Goal: Transaction & Acquisition: Purchase product/service

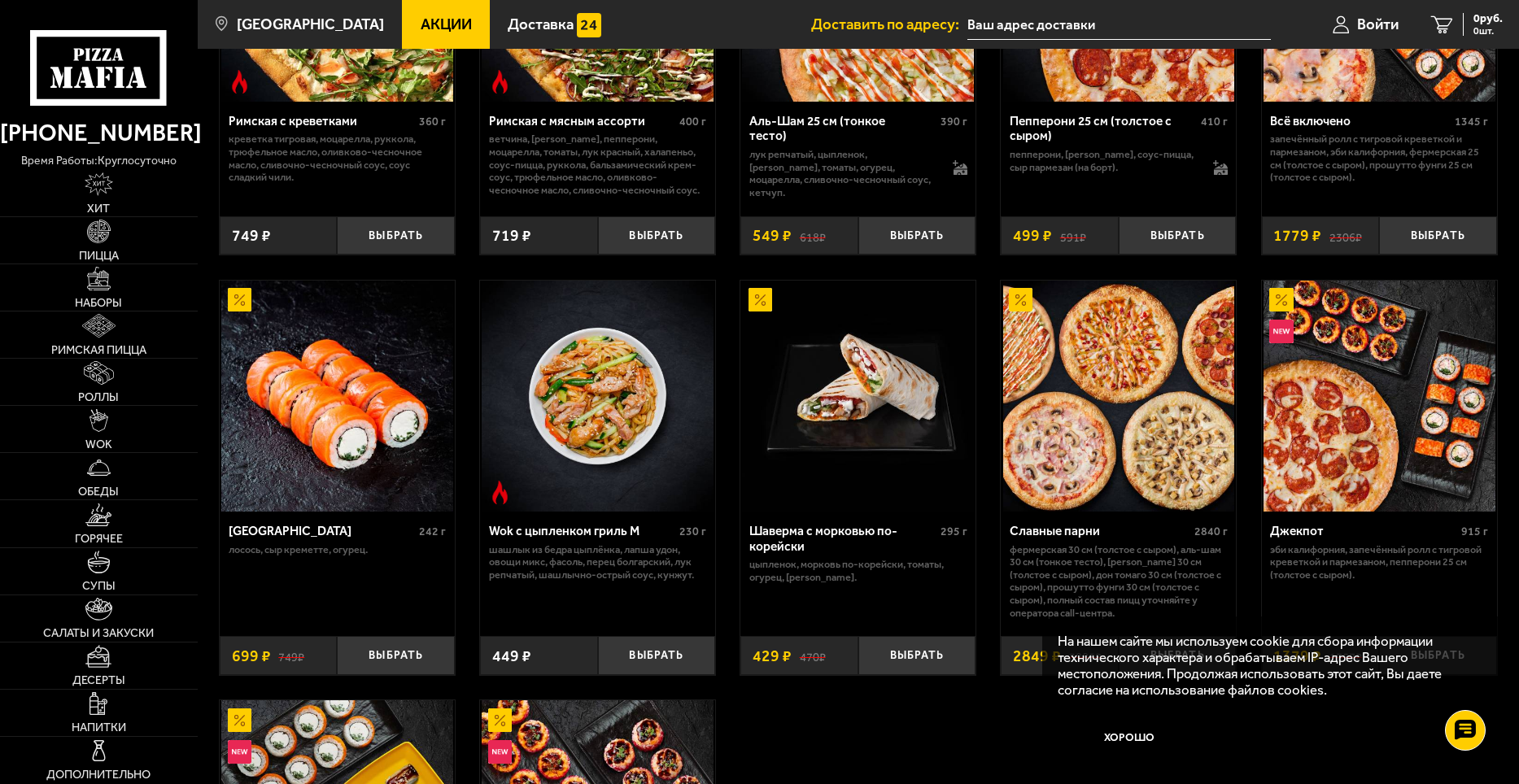
scroll to position [814, 0]
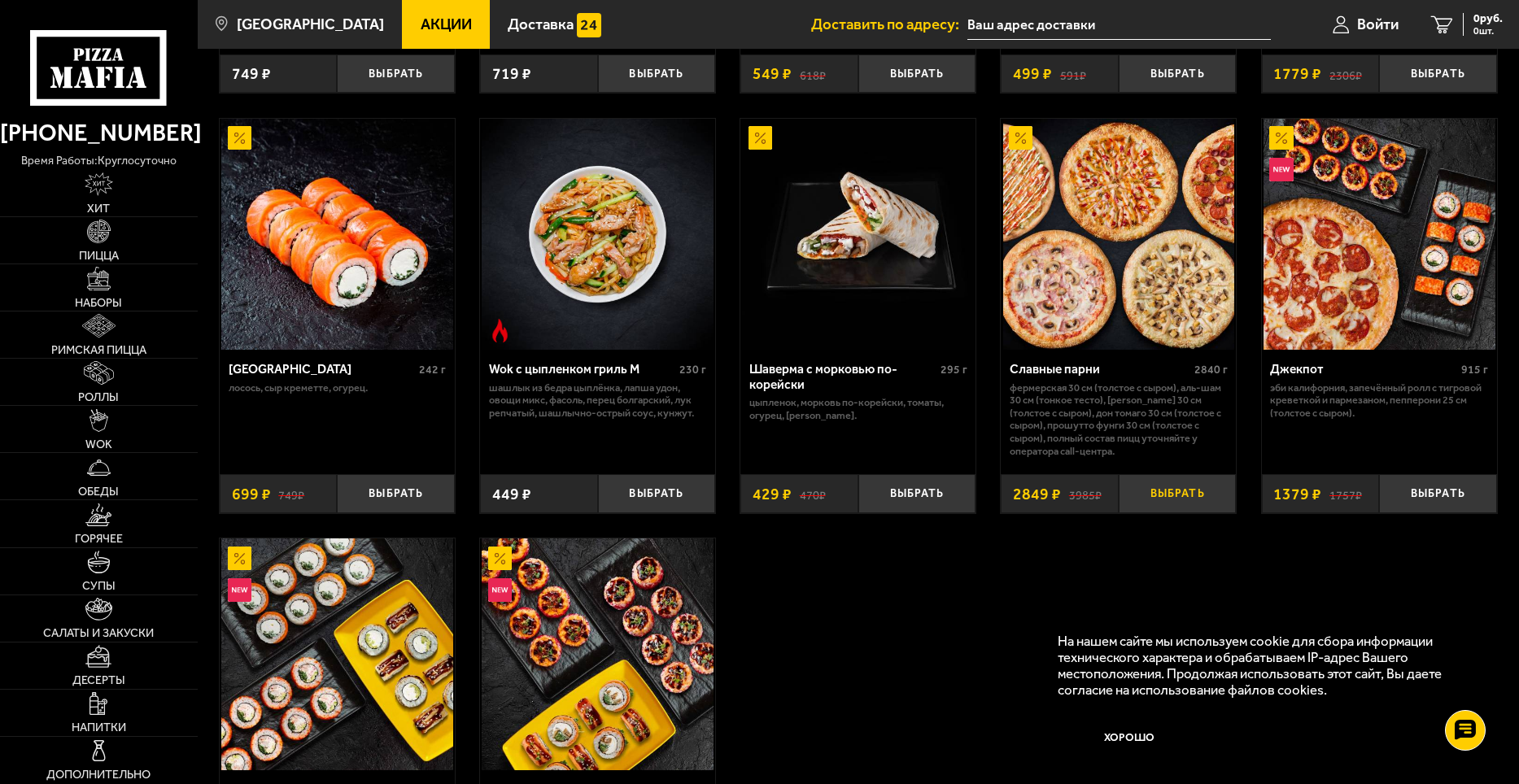
click at [1169, 503] on button "Выбрать" at bounding box center [1178, 494] width 118 height 39
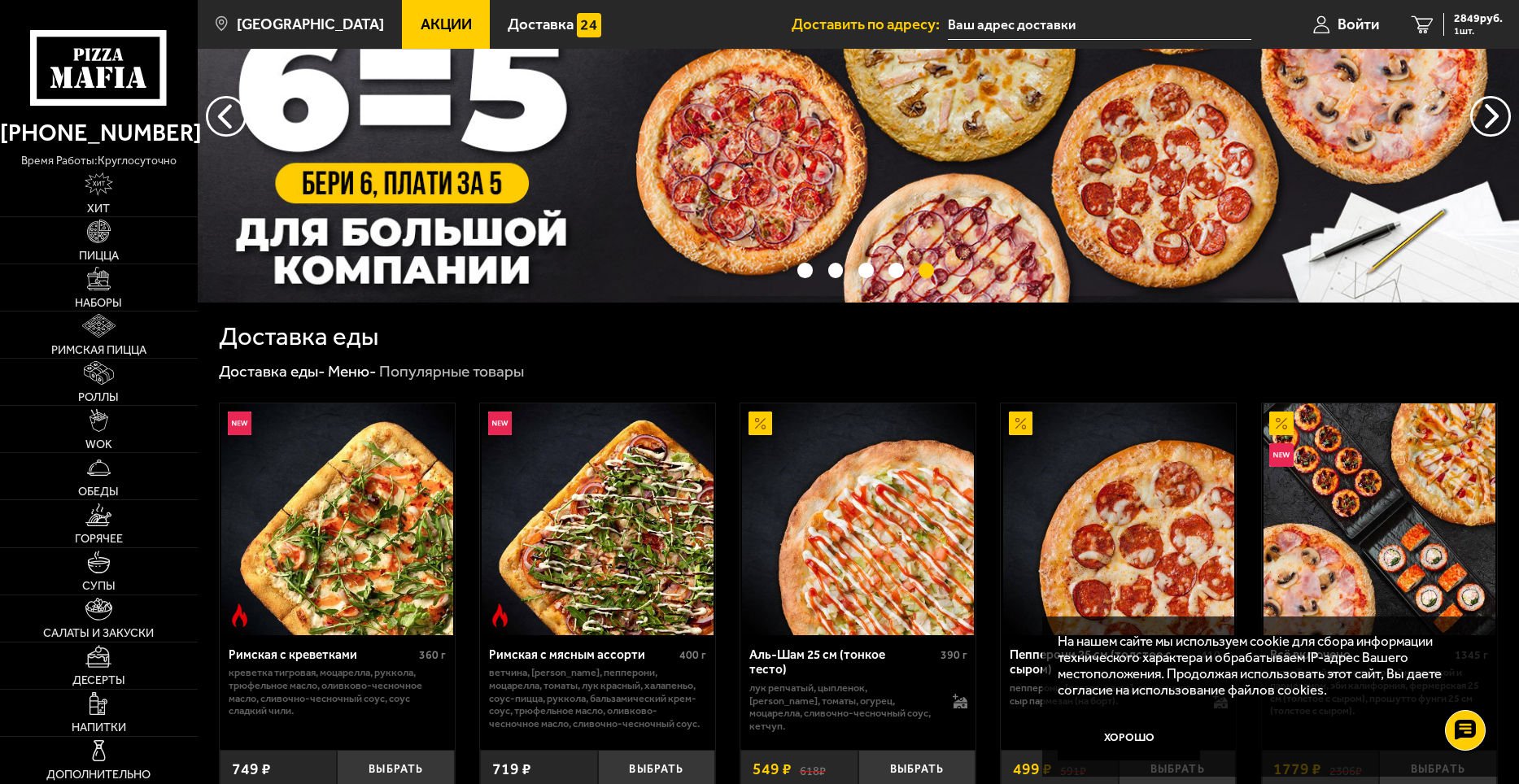
scroll to position [0, 0]
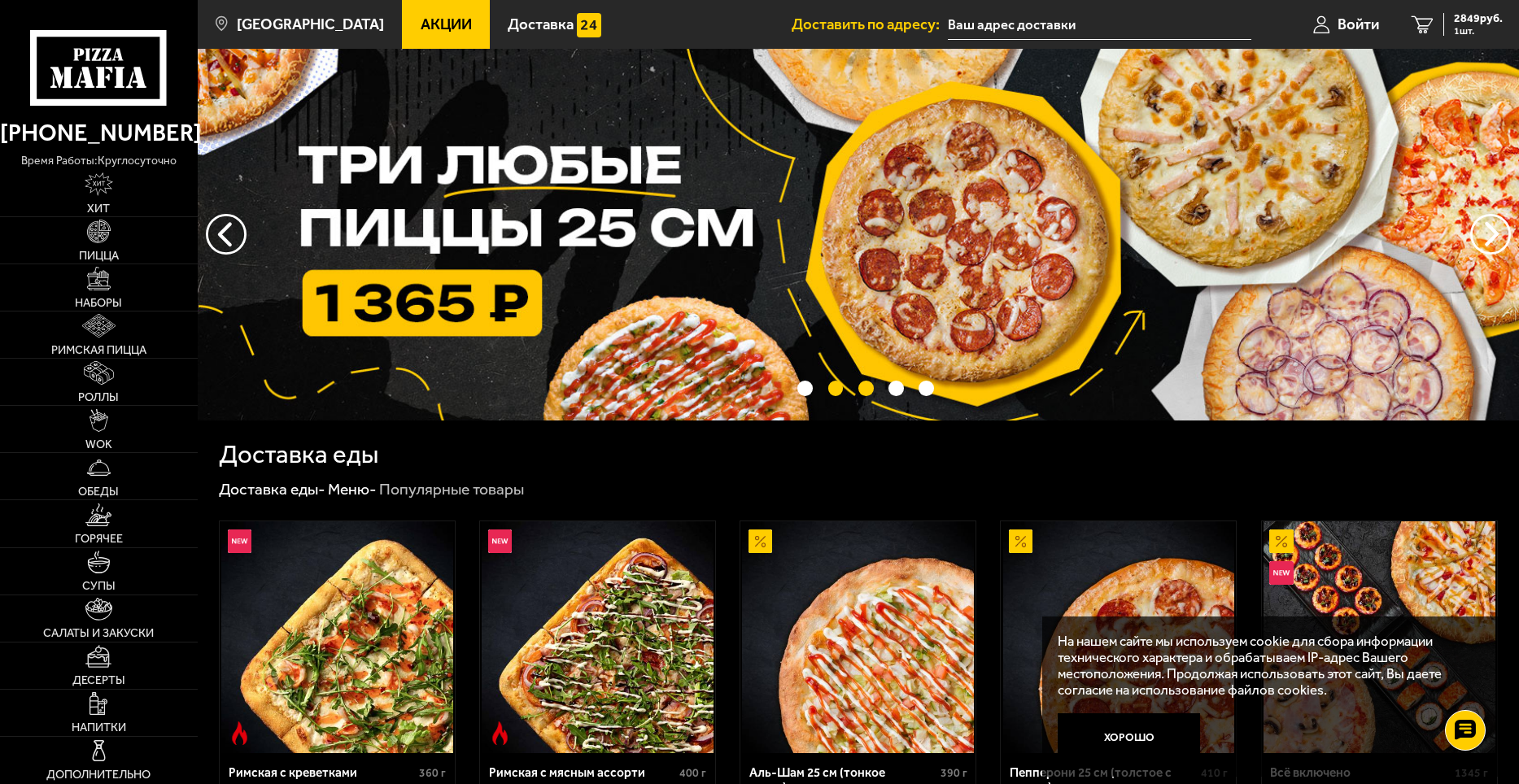
click at [865, 390] on button "точки переключения" at bounding box center [866, 388] width 15 height 15
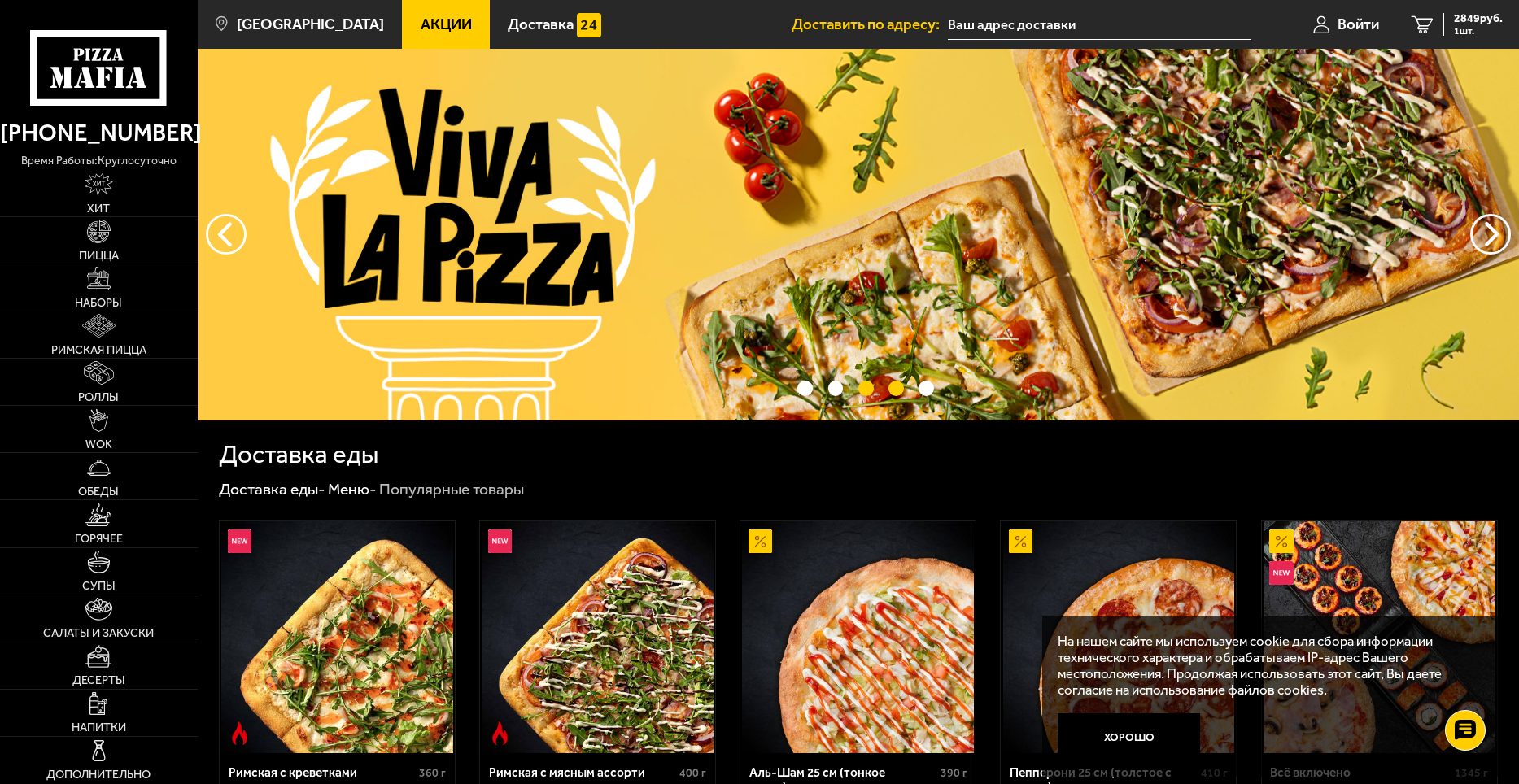
click at [890, 392] on button "точки переключения" at bounding box center [897, 388] width 15 height 15
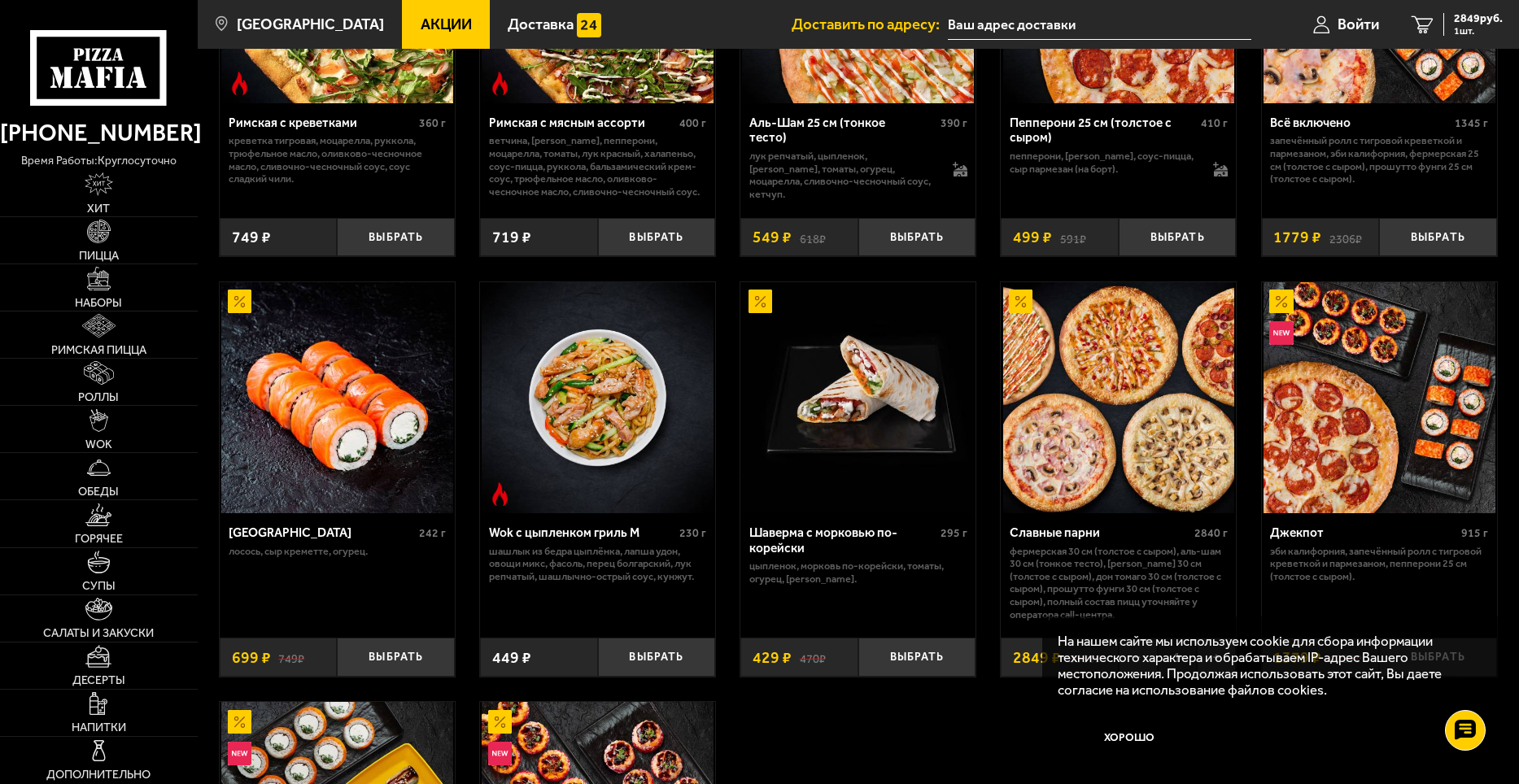
scroll to position [814, 0]
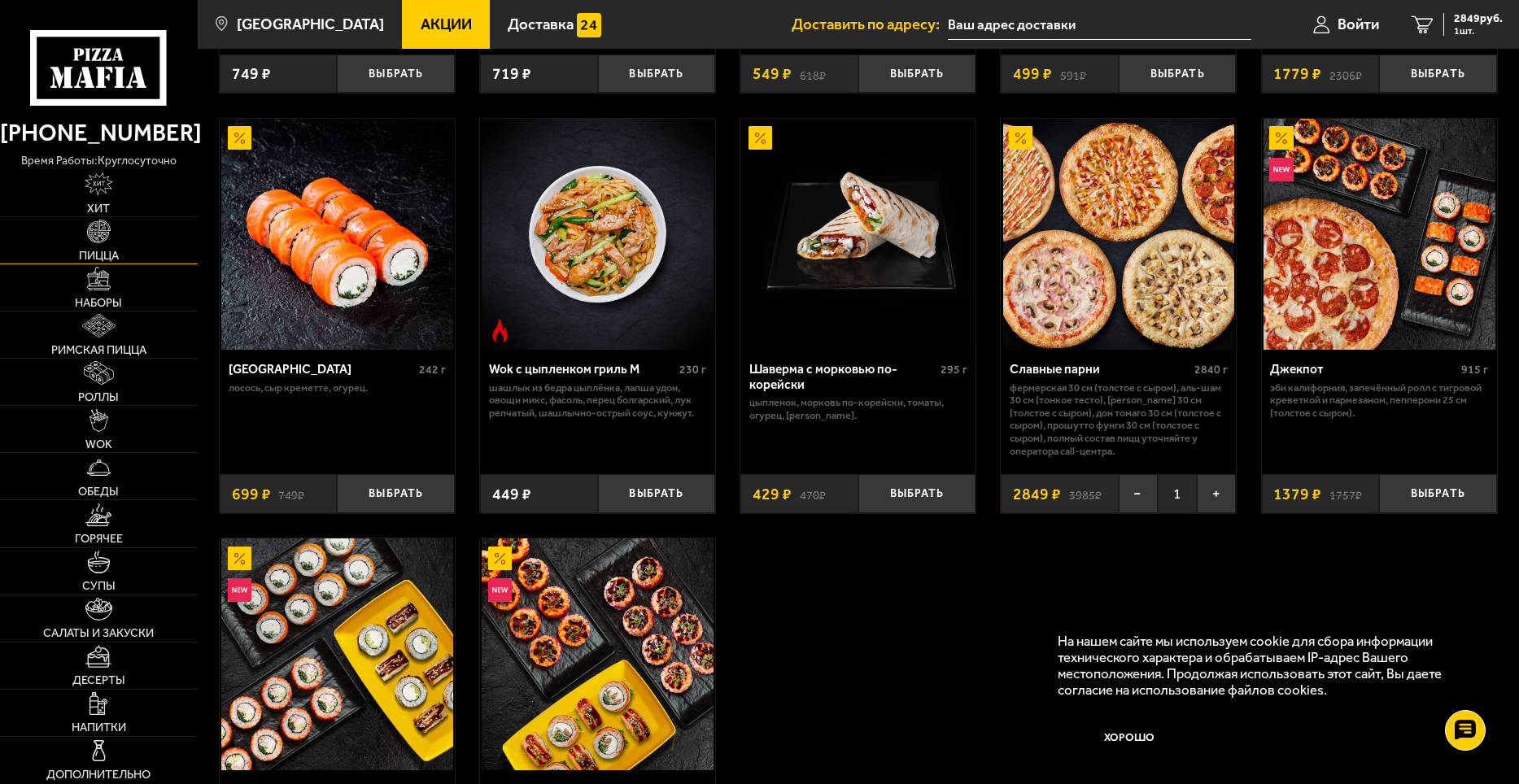
click at [92, 255] on span "Пицца" at bounding box center [99, 255] width 40 height 11
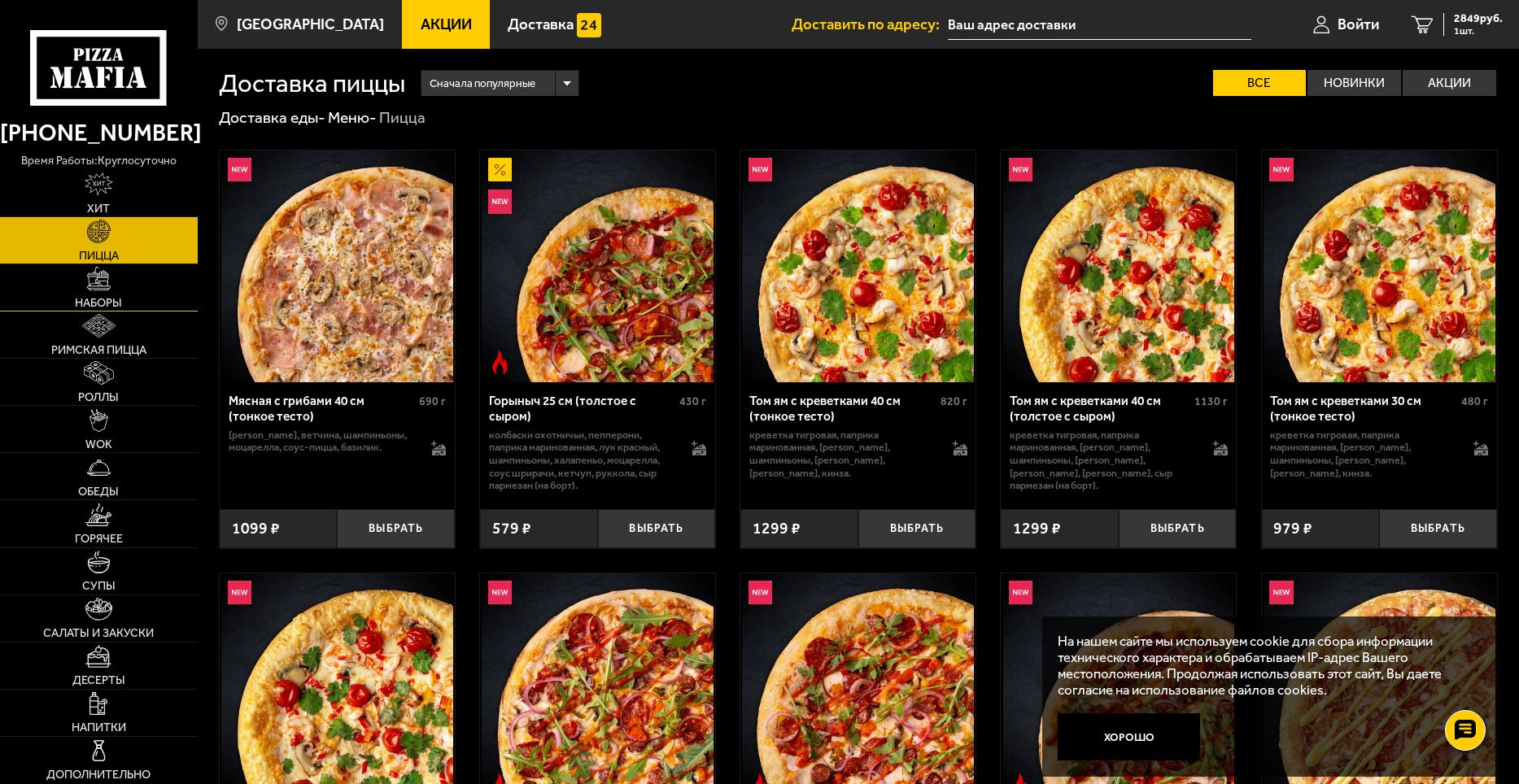
click at [108, 302] on span "Наборы" at bounding box center [98, 302] width 47 height 11
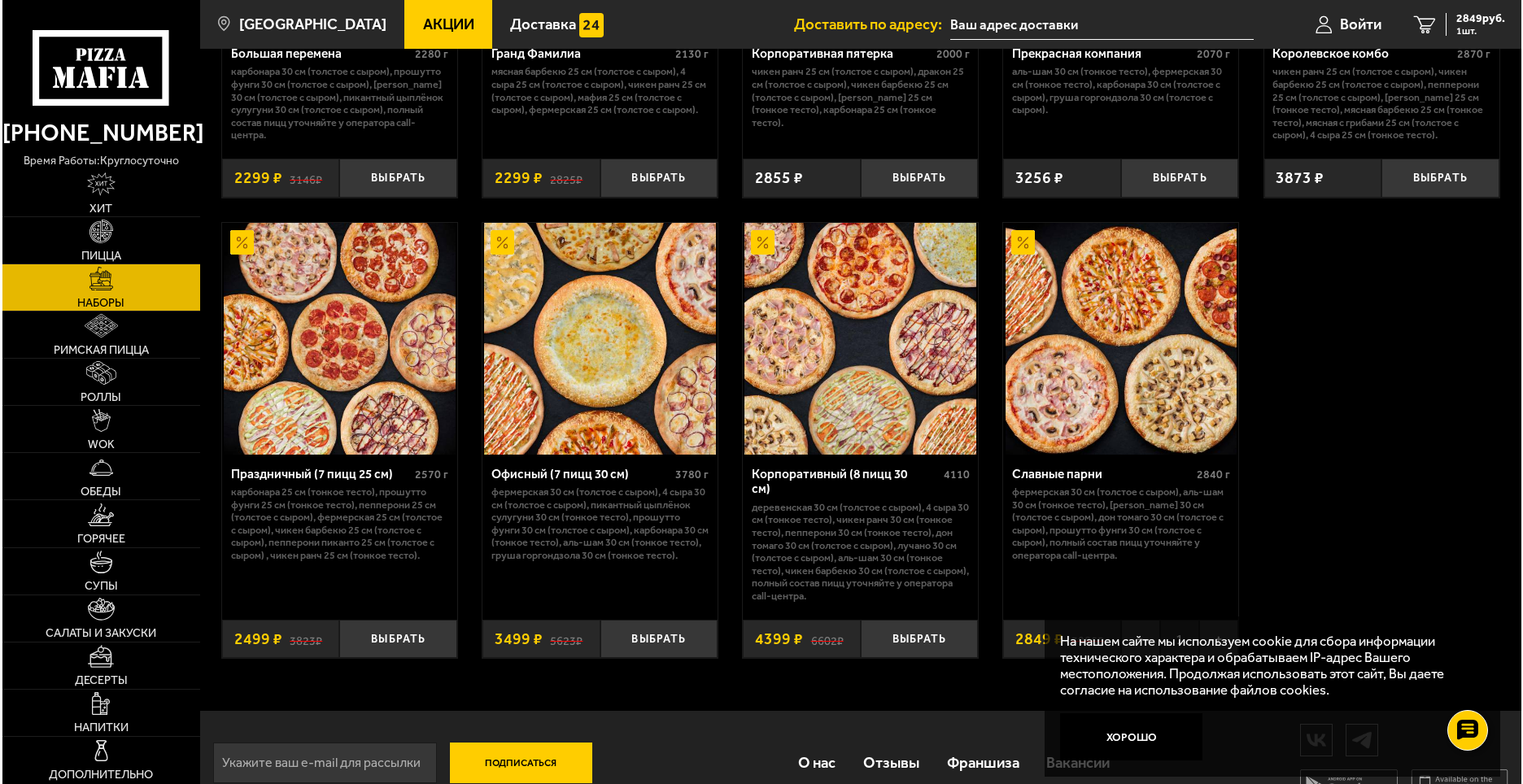
scroll to position [2391, 0]
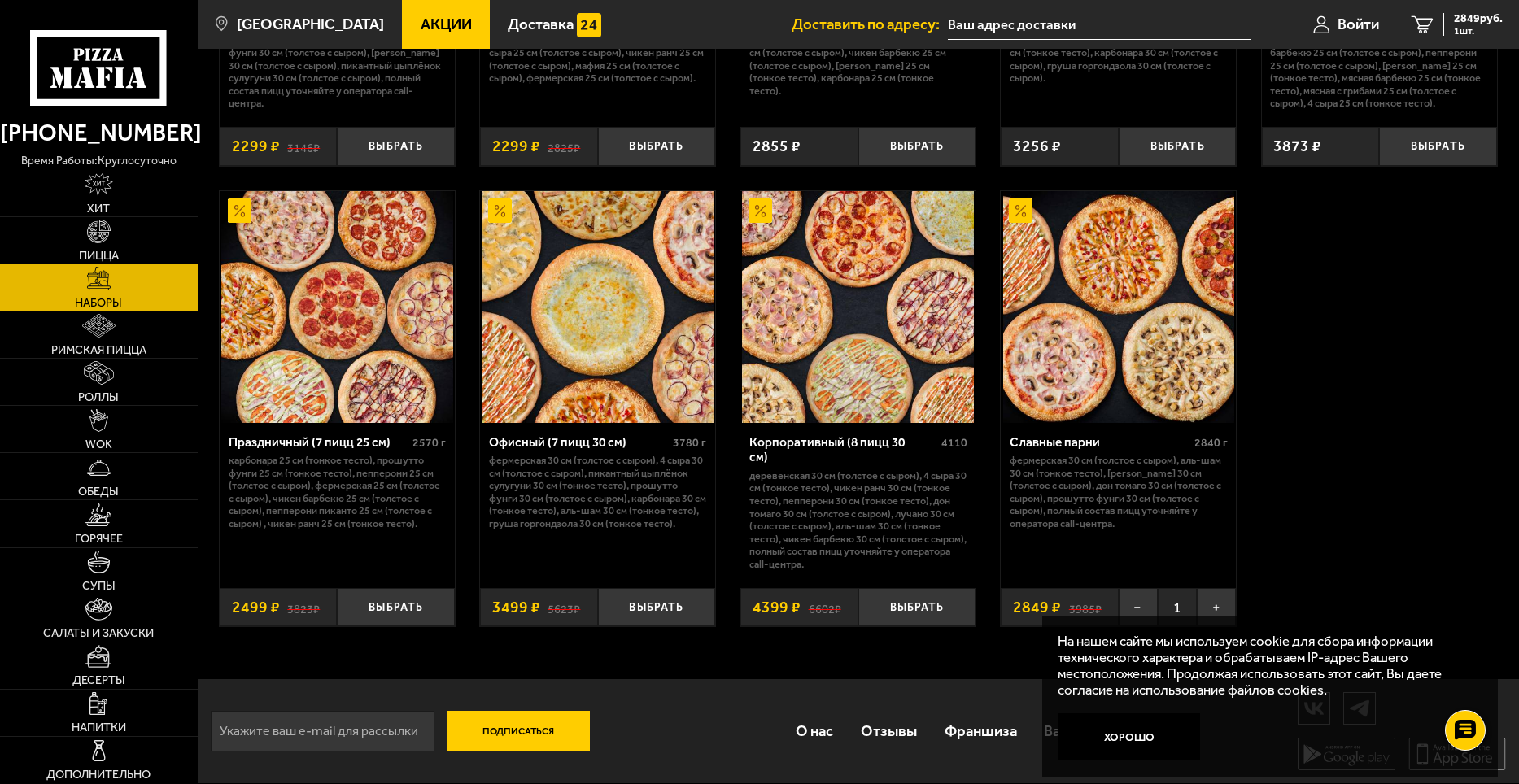
click at [1178, 268] on img at bounding box center [1119, 307] width 232 height 232
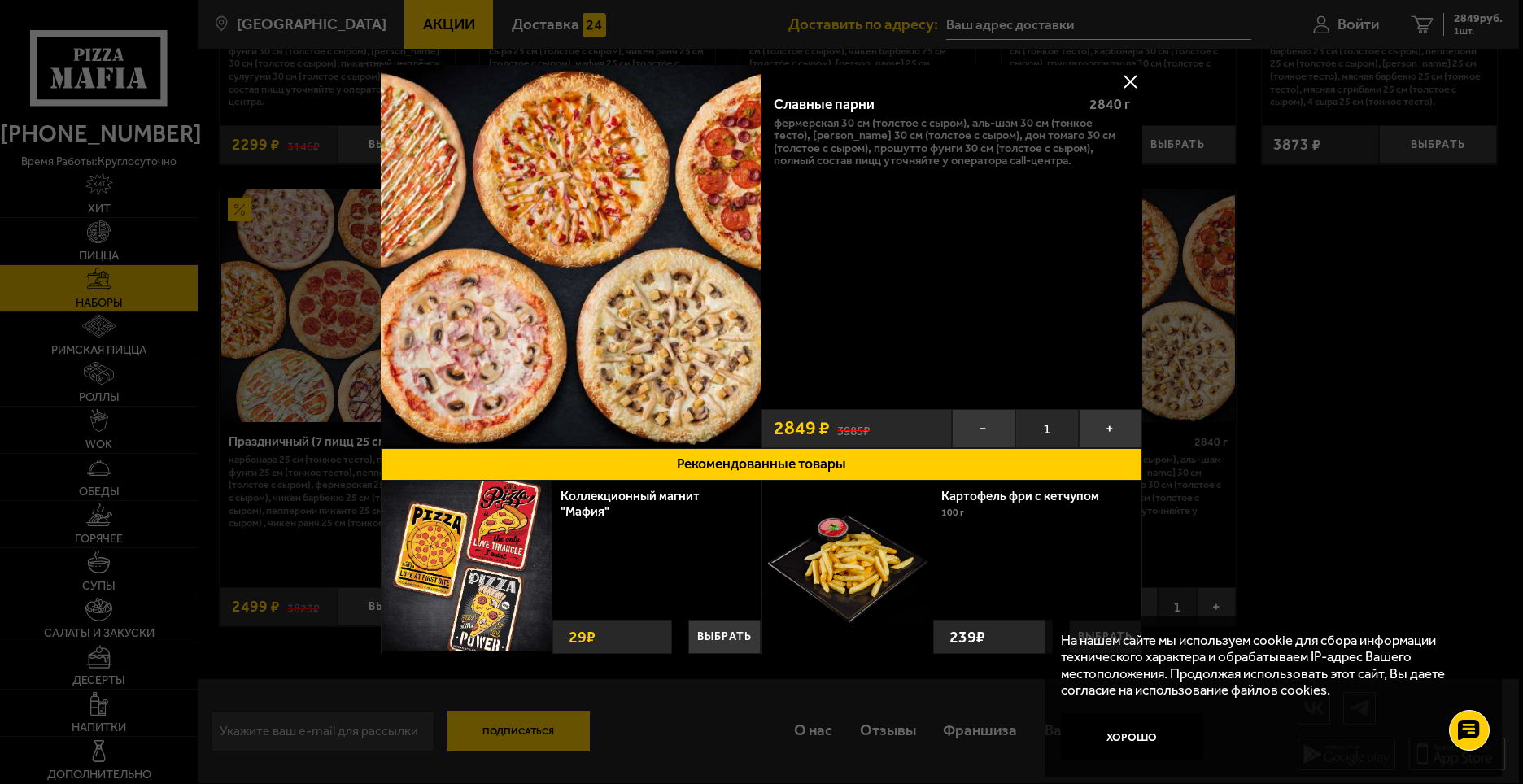
click at [772, 465] on button "Рекомендованные товары" at bounding box center [761, 465] width 762 height 32
click at [1049, 429] on span "1" at bounding box center [1047, 429] width 64 height 39
click at [1113, 427] on button "+" at bounding box center [1110, 429] width 64 height 39
click at [976, 424] on button "−" at bounding box center [983, 429] width 64 height 39
click at [766, 462] on button "Рекомендованные товары" at bounding box center [761, 465] width 762 height 32
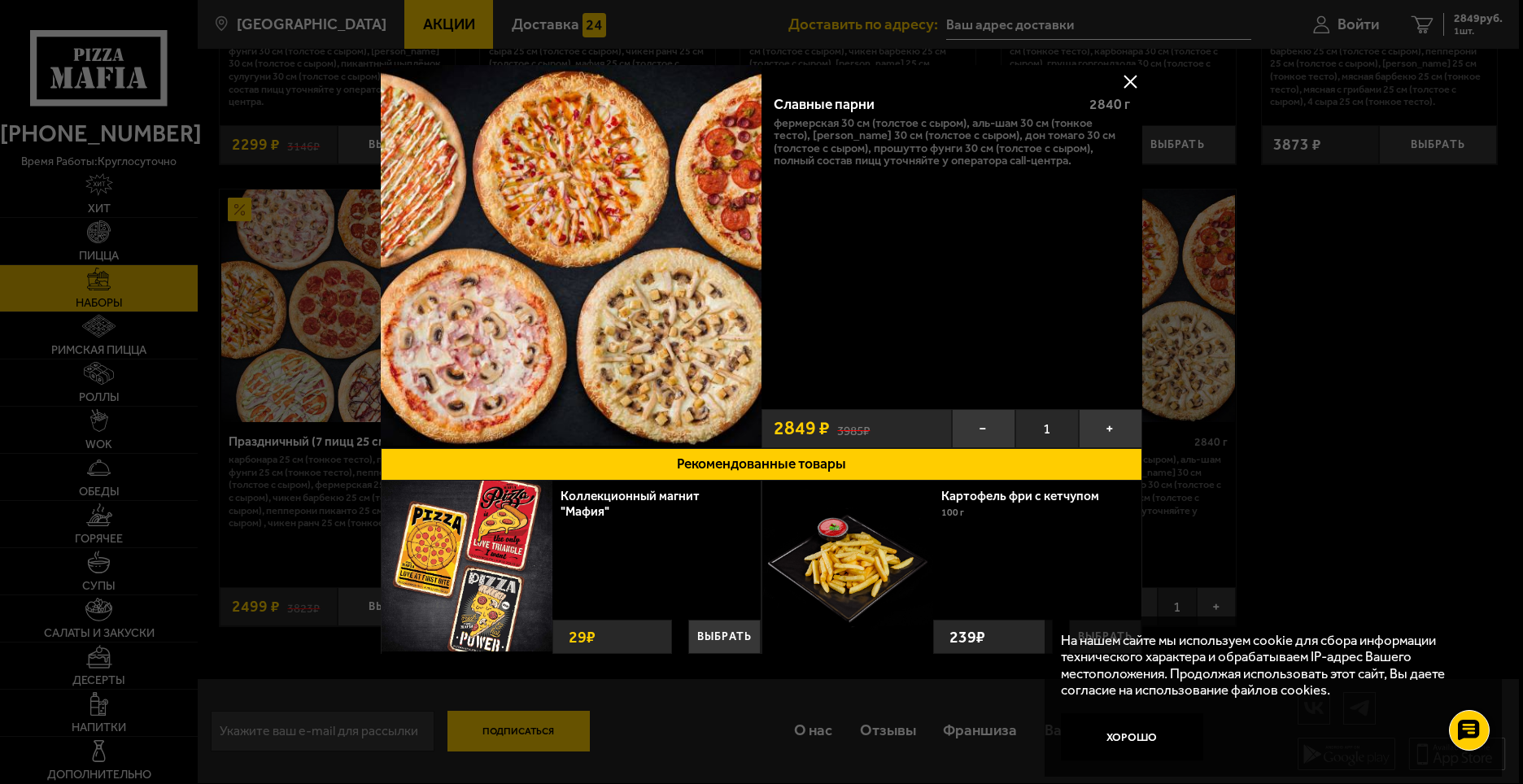
click at [672, 223] on img at bounding box center [570, 255] width 381 height 381
click at [844, 159] on p "Фермерская 30 см (толстое с сыром), Аль-Шам 30 см (тонкое тесто), [PERSON_NAME]…" at bounding box center [953, 142] width 358 height 50
click at [850, 435] on s "3985 ₽" at bounding box center [853, 428] width 32 height 16
click at [814, 427] on span "2849 ₽" at bounding box center [802, 428] width 56 height 19
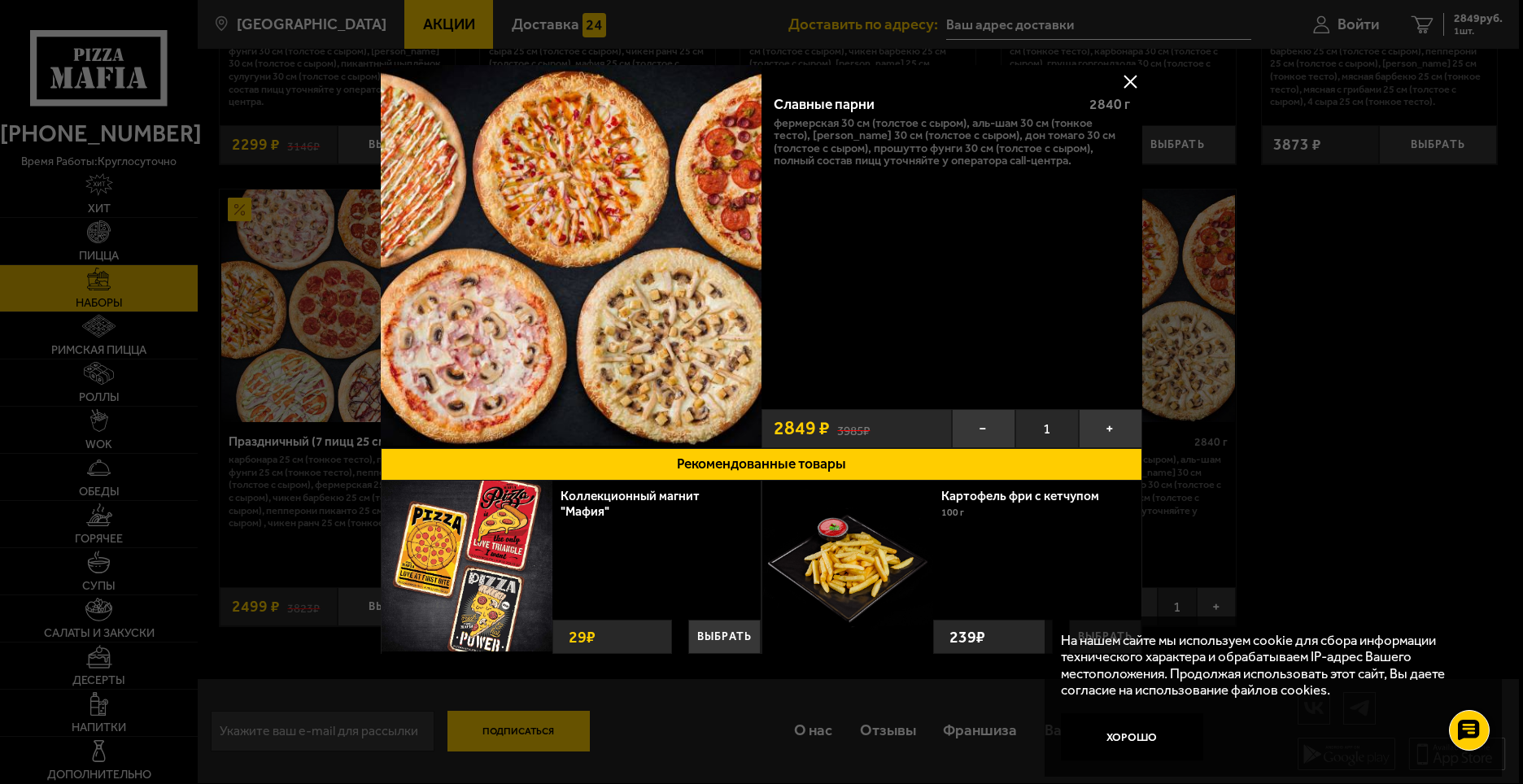
click at [1138, 72] on button at bounding box center [1130, 81] width 25 height 25
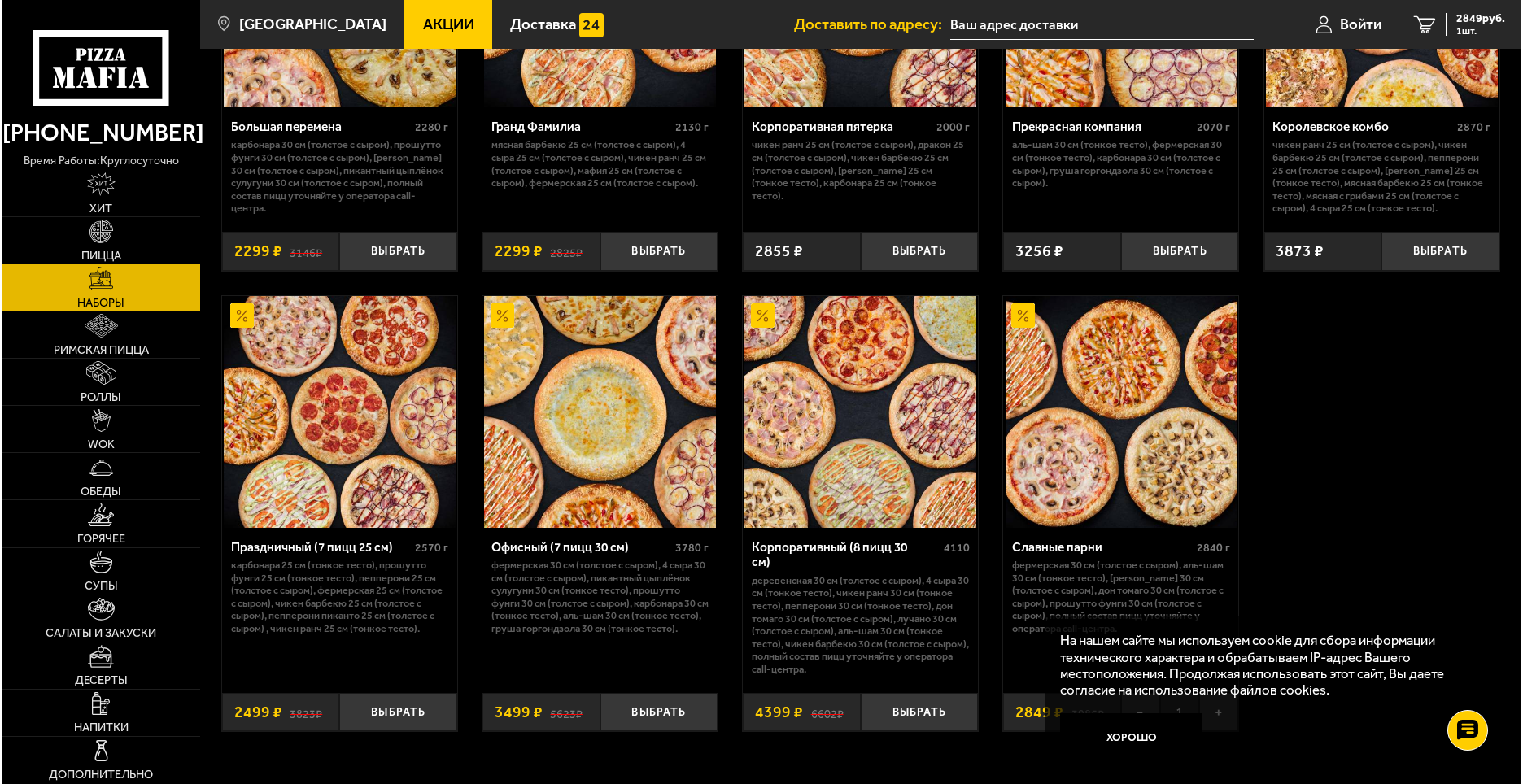
scroll to position [2391, 0]
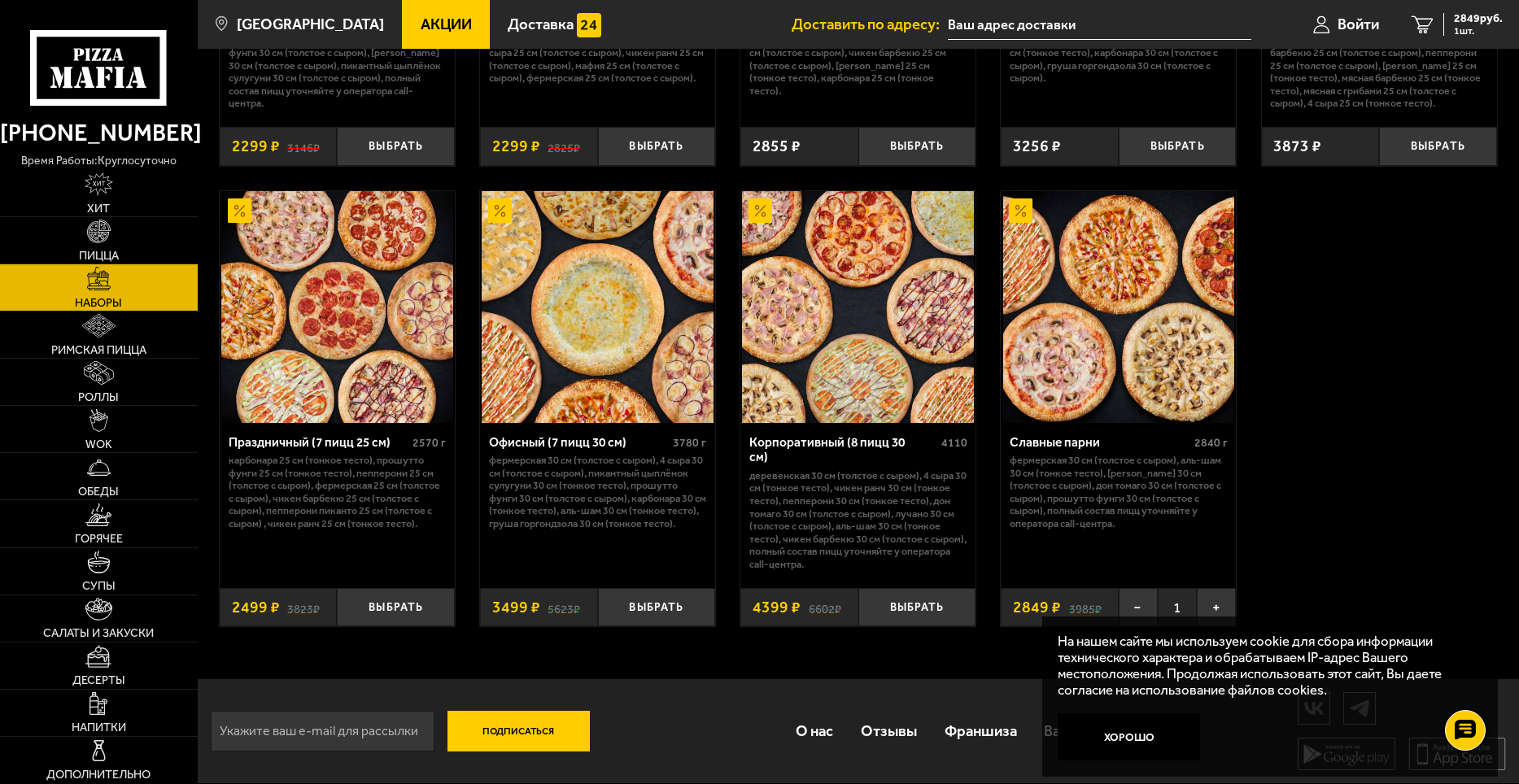
click at [1482, 640] on div "На нашем сайте мы используем cookie для сбора информации технического характера…" at bounding box center [1270, 696] width 456 height 160
click at [1132, 747] on button "Хорошо" at bounding box center [1128, 736] width 142 height 47
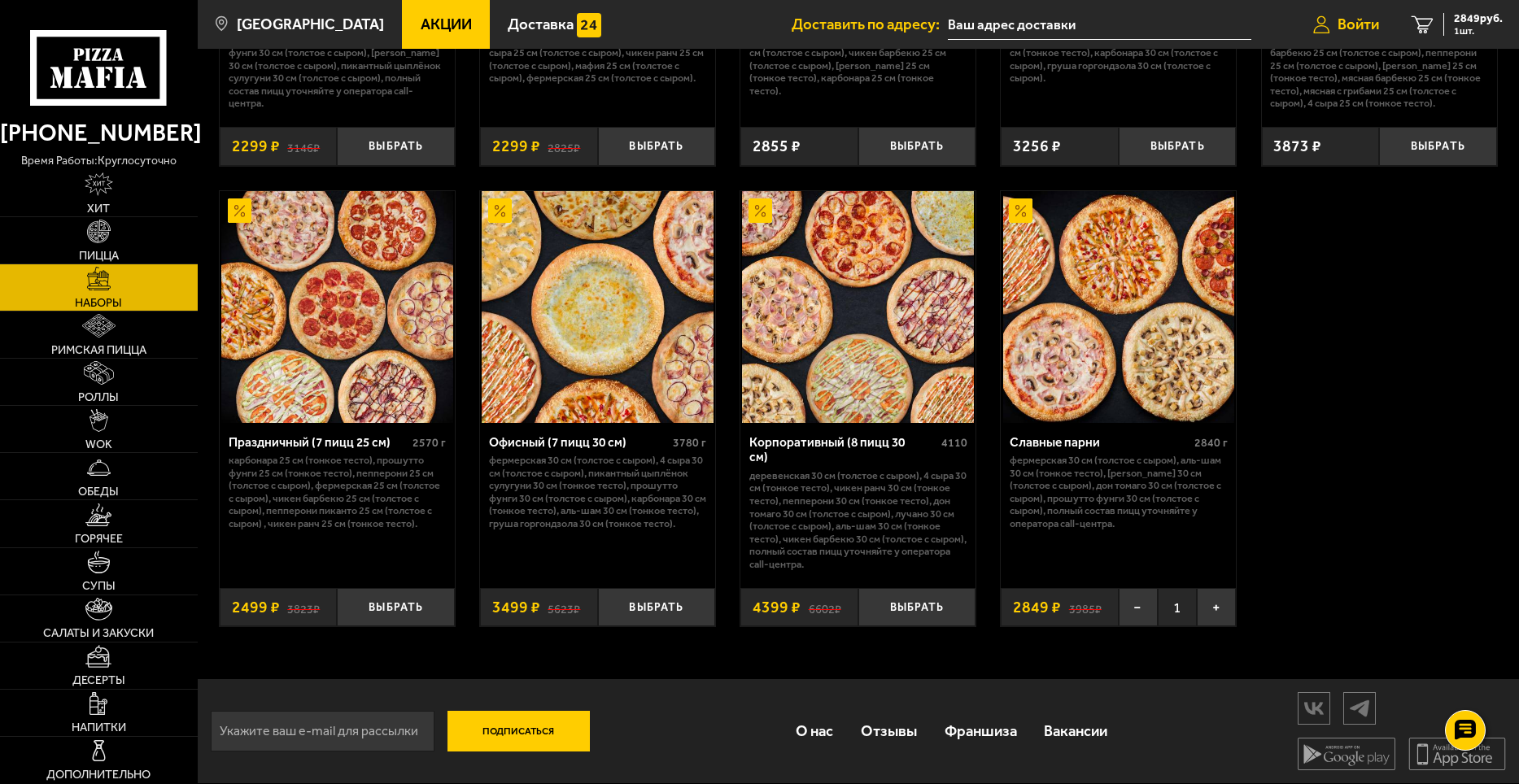
click at [1373, 17] on span "Войти" at bounding box center [1358, 25] width 42 height 15
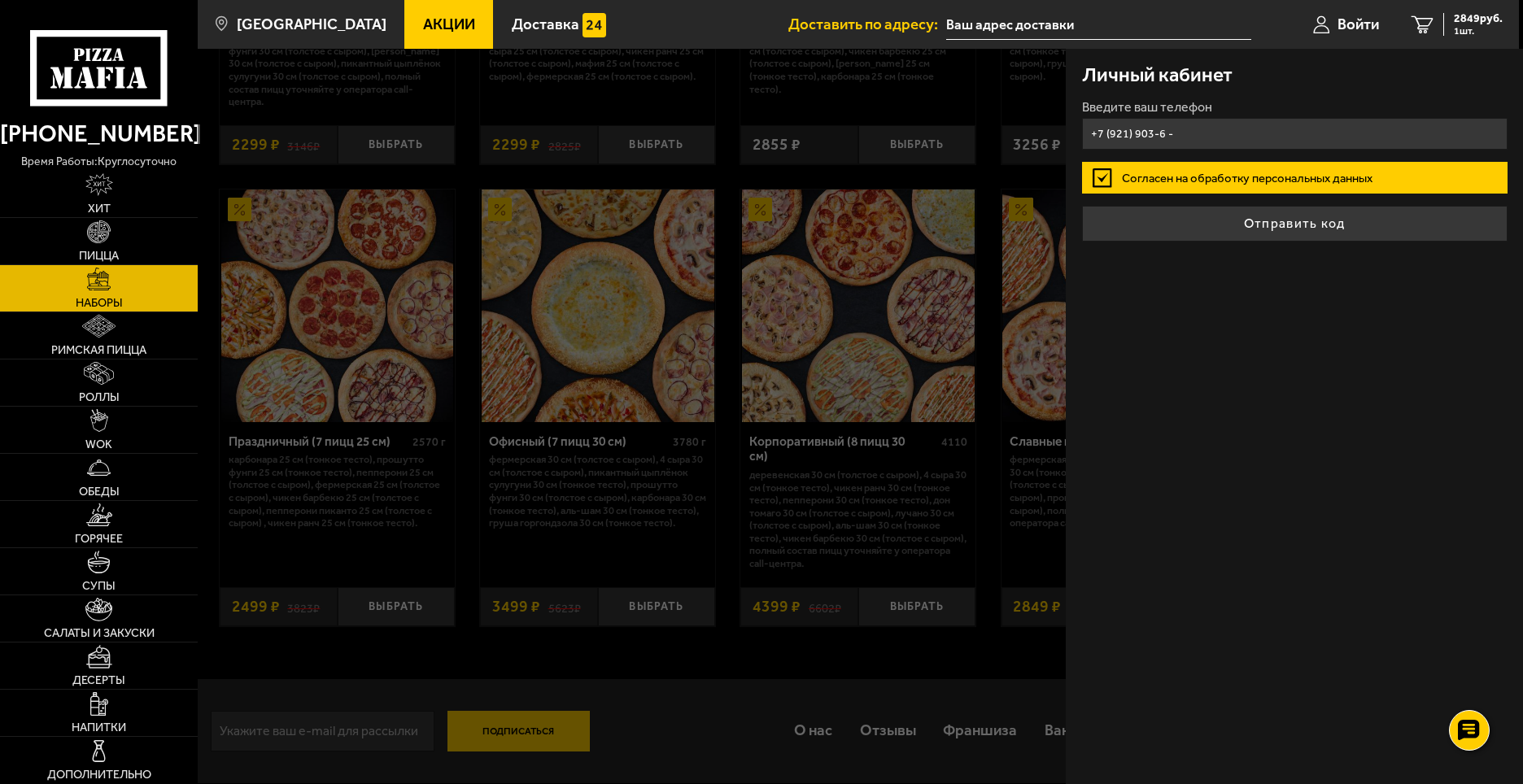
click at [1082, 206] on button "Отправить код" at bounding box center [1295, 224] width 426 height 36
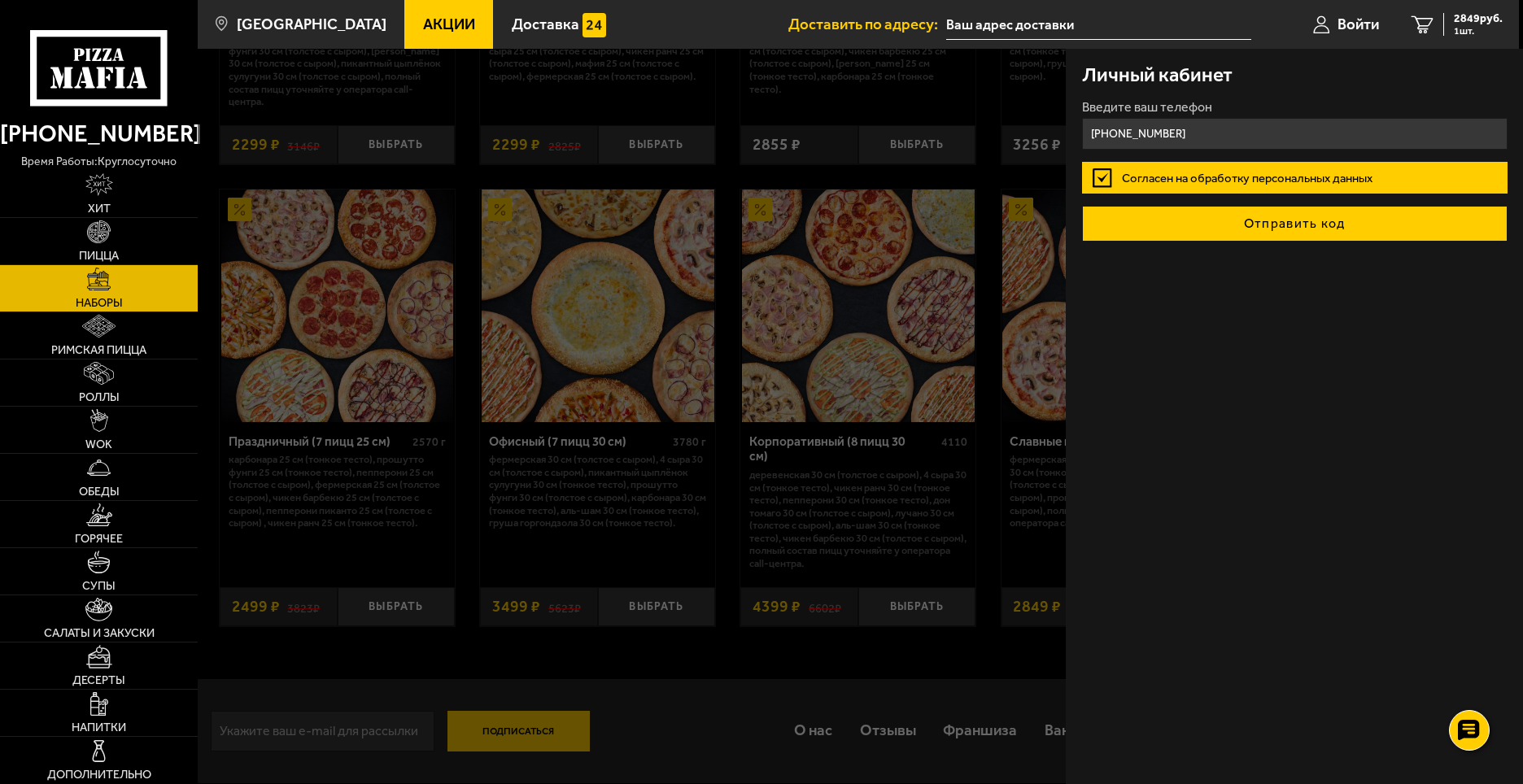
type input "[PHONE_NUMBER]"
click at [1323, 227] on button "Отправить код" at bounding box center [1295, 224] width 426 height 36
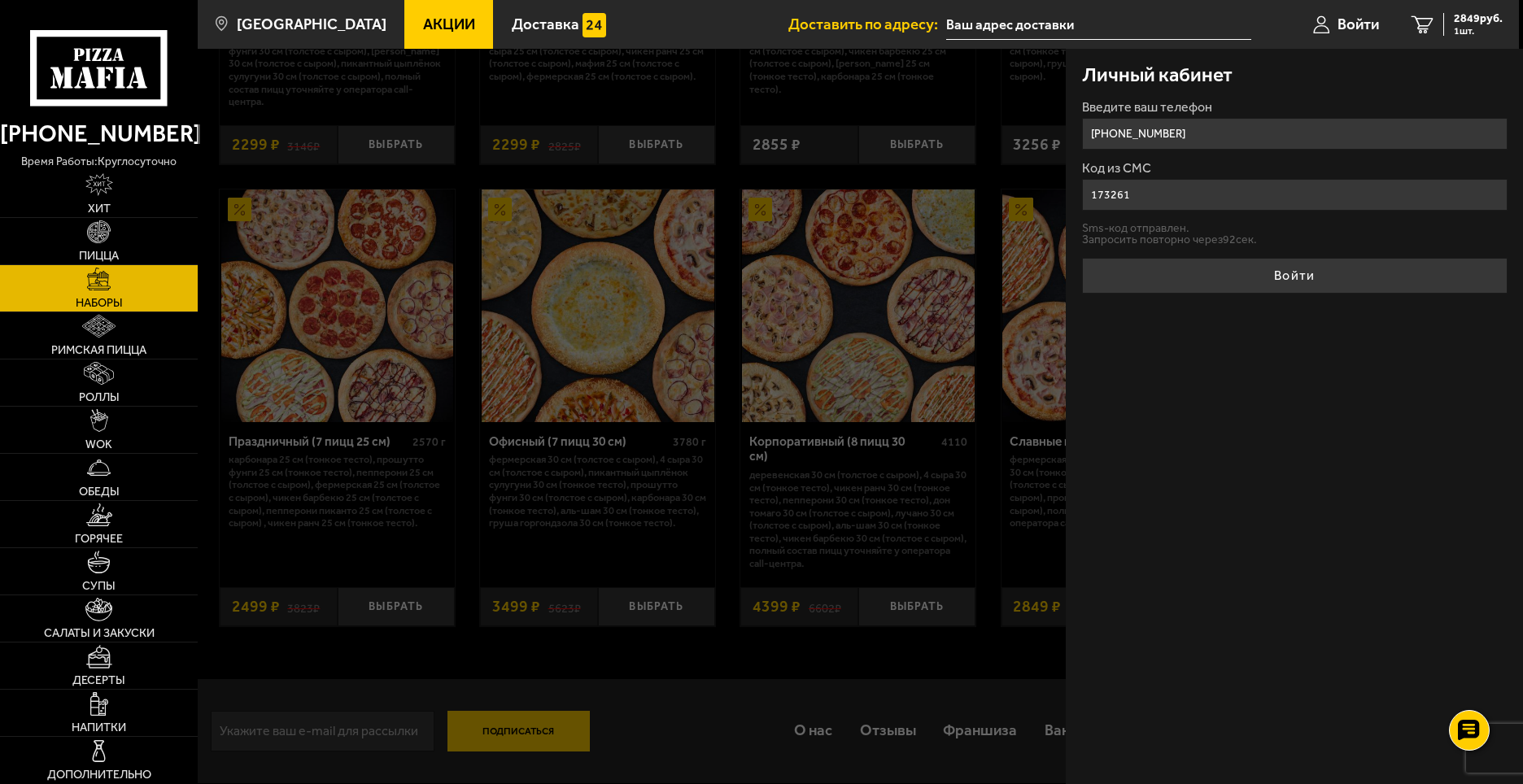
type input "173261"
click at [1082, 258] on button "Войти" at bounding box center [1295, 276] width 426 height 36
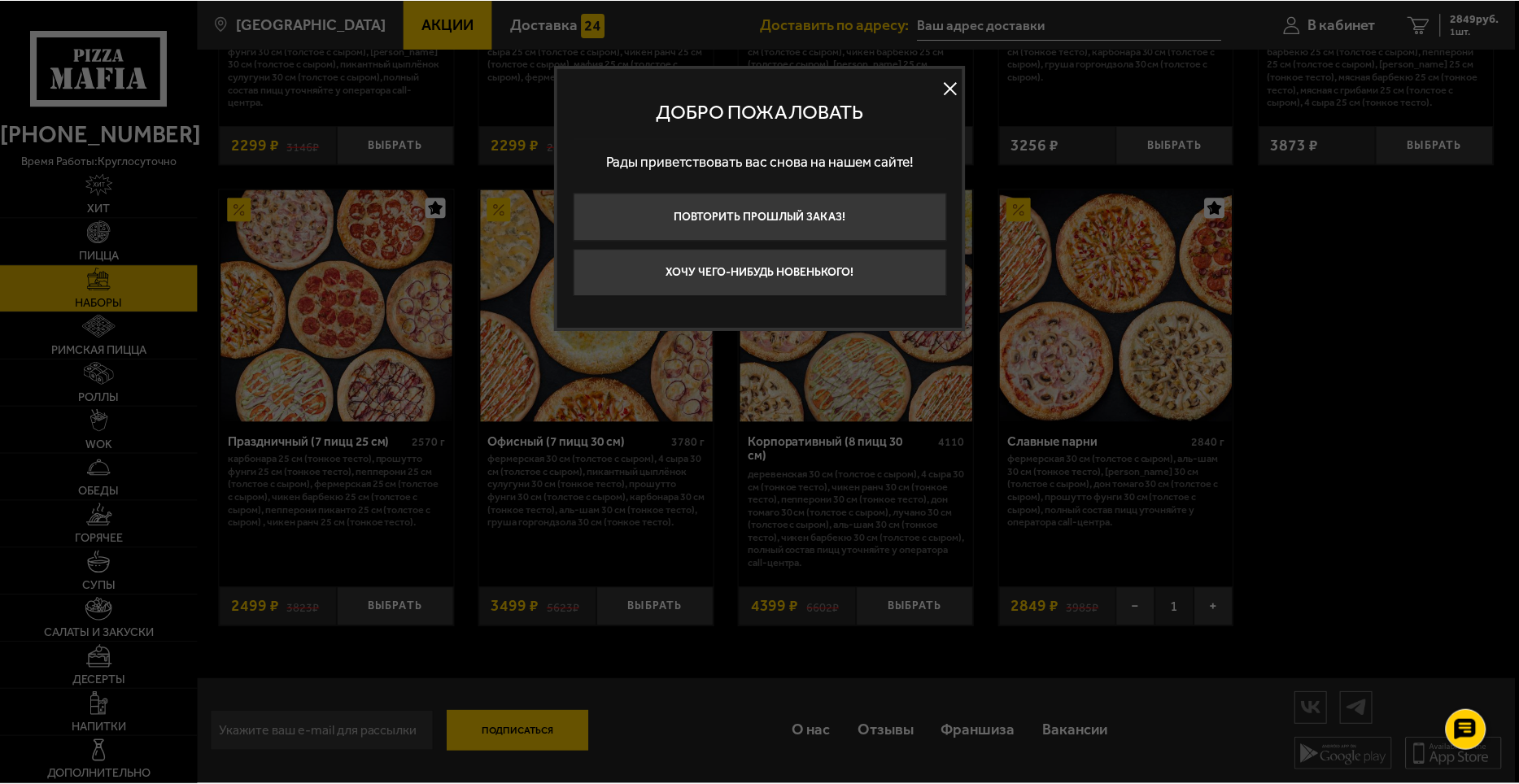
scroll to position [2376, 0]
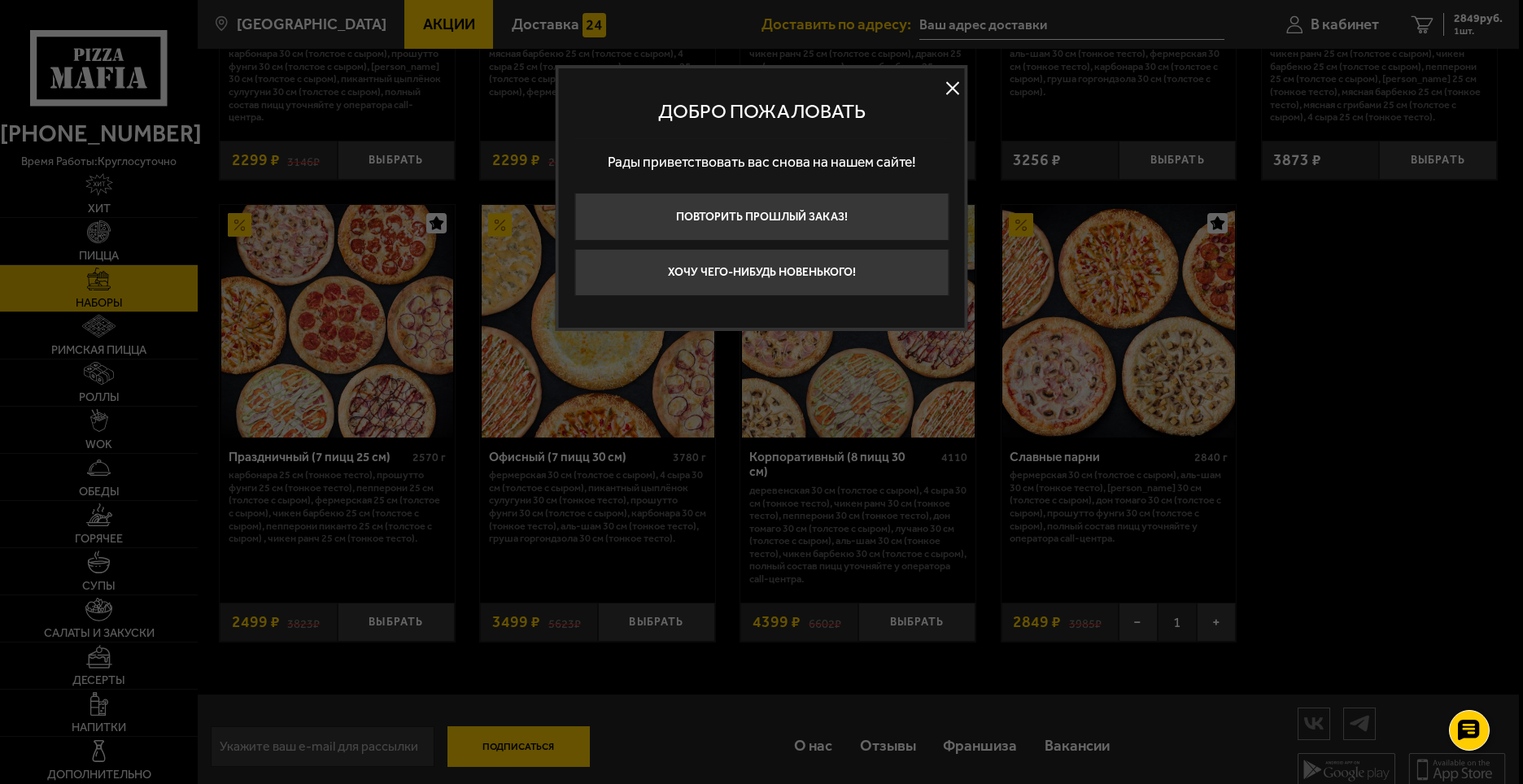
click at [953, 89] on button at bounding box center [953, 88] width 25 height 25
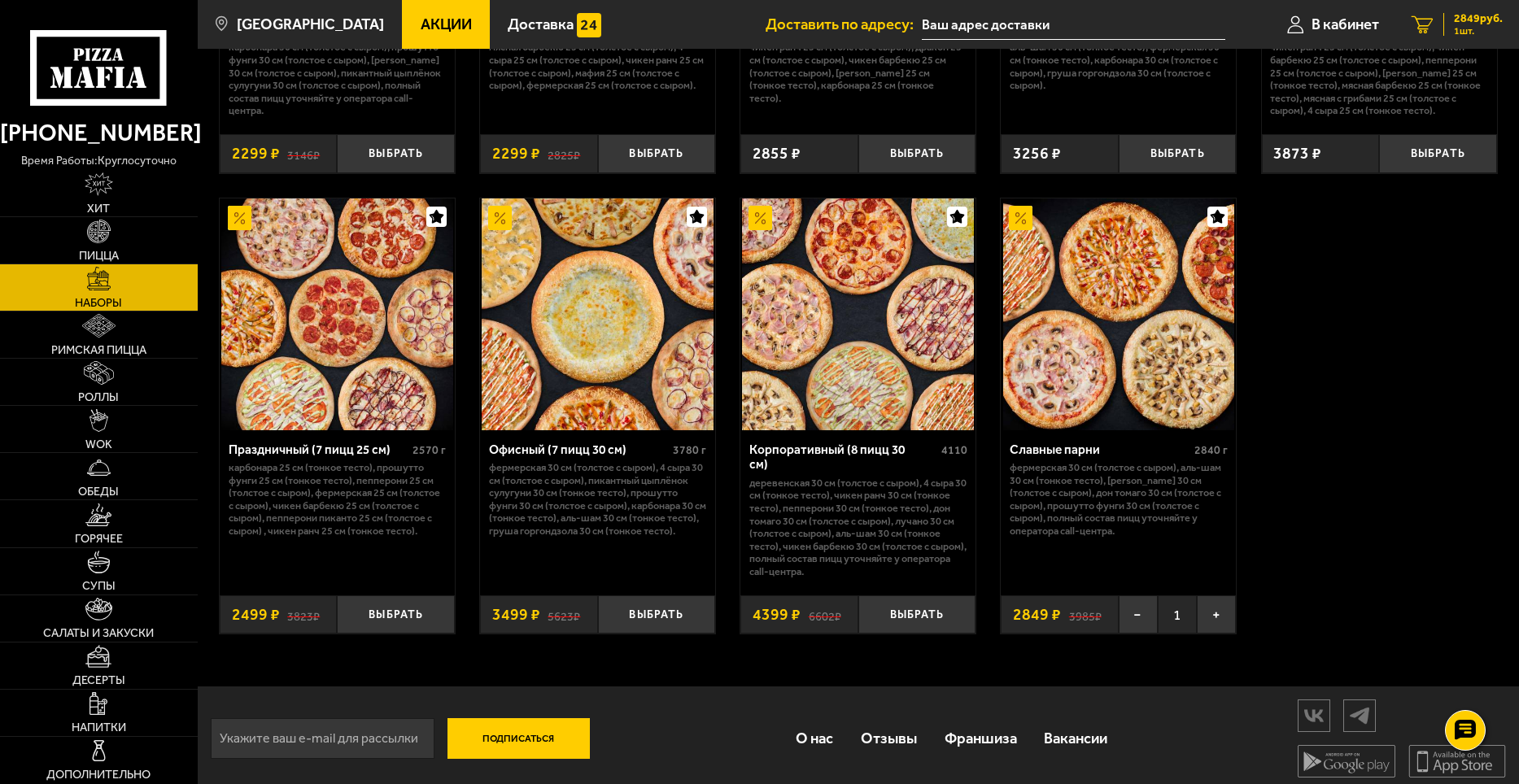
click at [1465, 27] on span "1 шт." at bounding box center [1478, 31] width 49 height 9
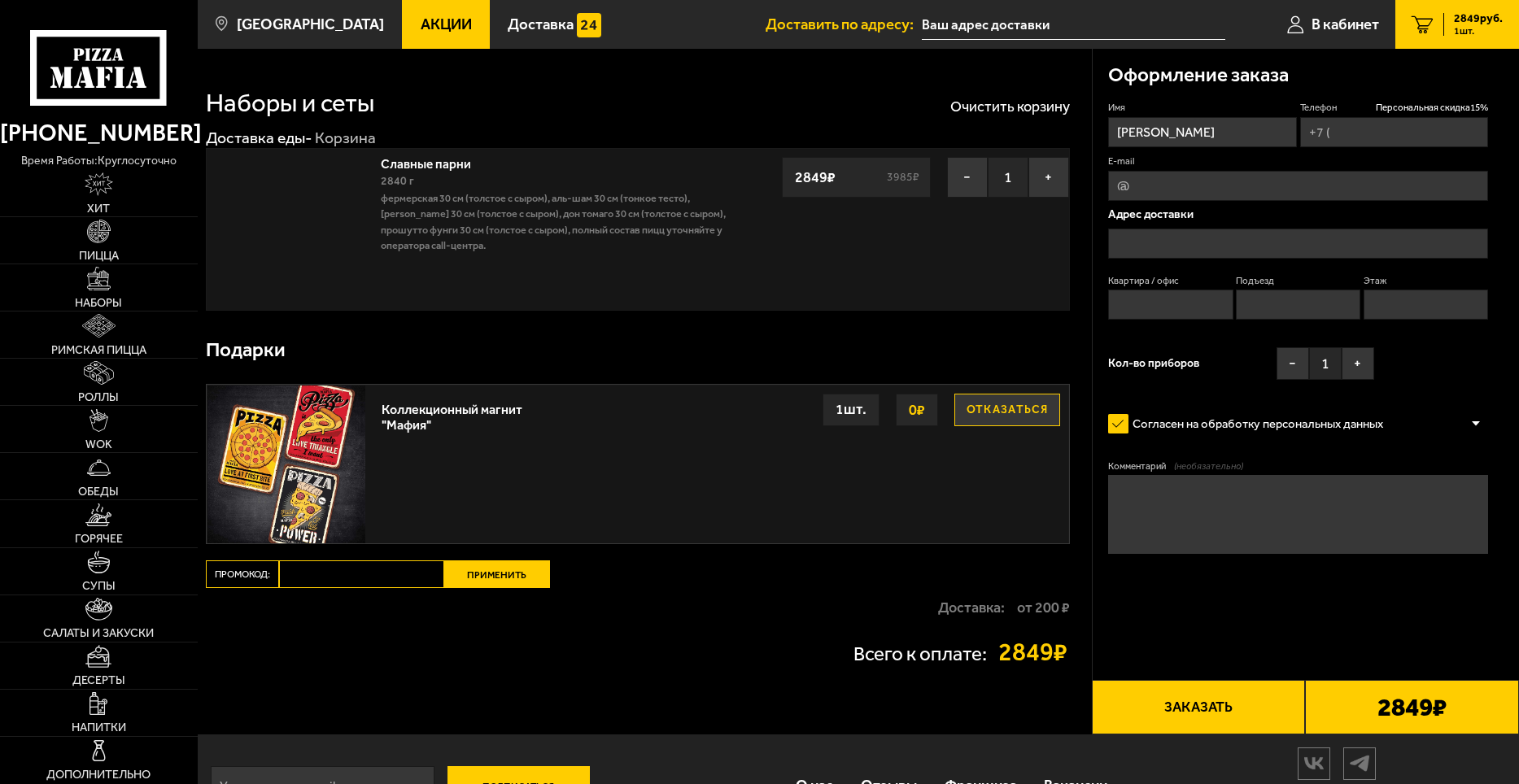
type input "[PHONE_NUMBER]"
type input "[PERSON_NAME][STREET_ADDRESS]"
type input "1"
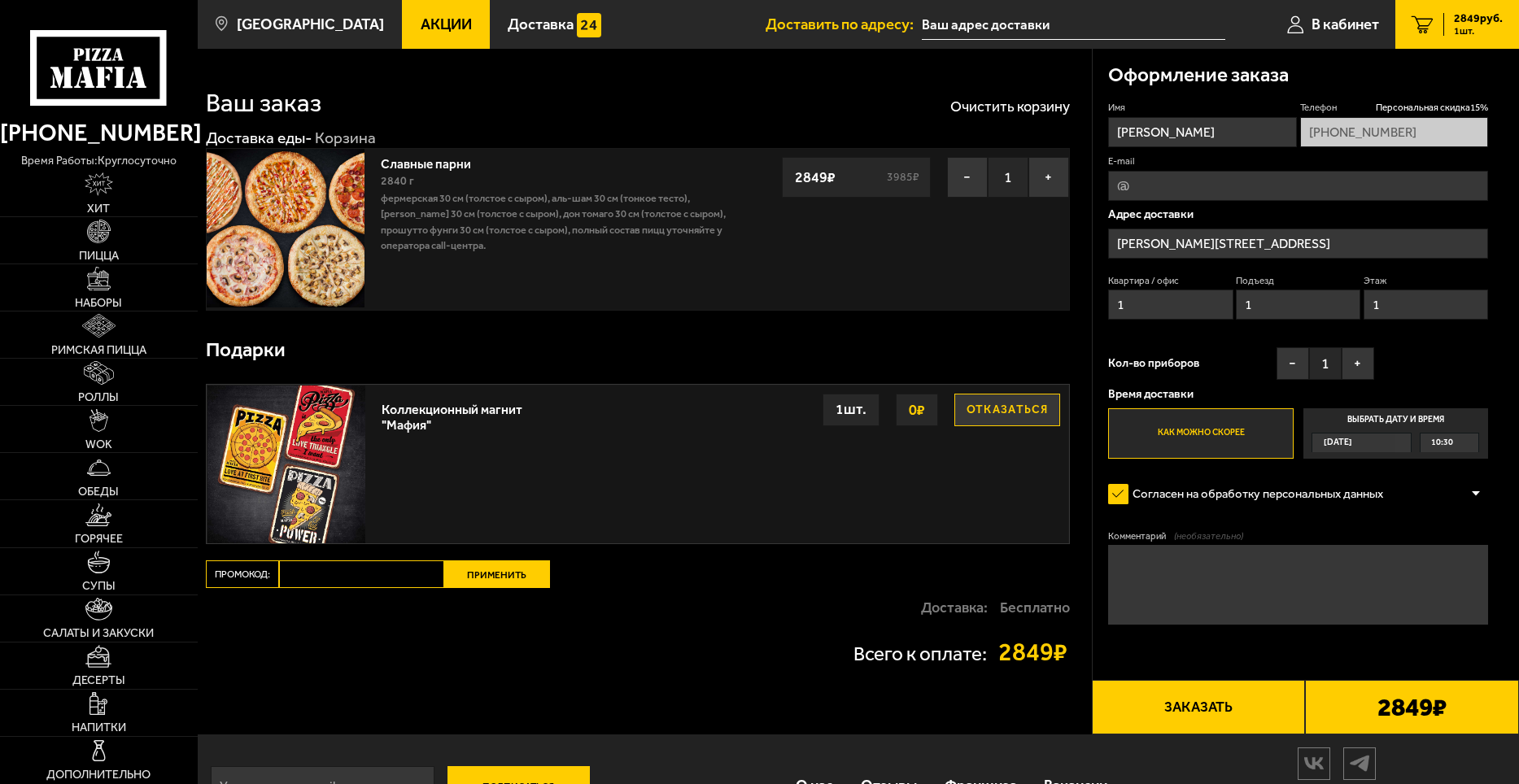
click at [1012, 414] on button "Отказаться" at bounding box center [1007, 410] width 106 height 32
click at [1243, 247] on input "[PERSON_NAME][STREET_ADDRESS]" at bounding box center [1298, 243] width 380 height 30
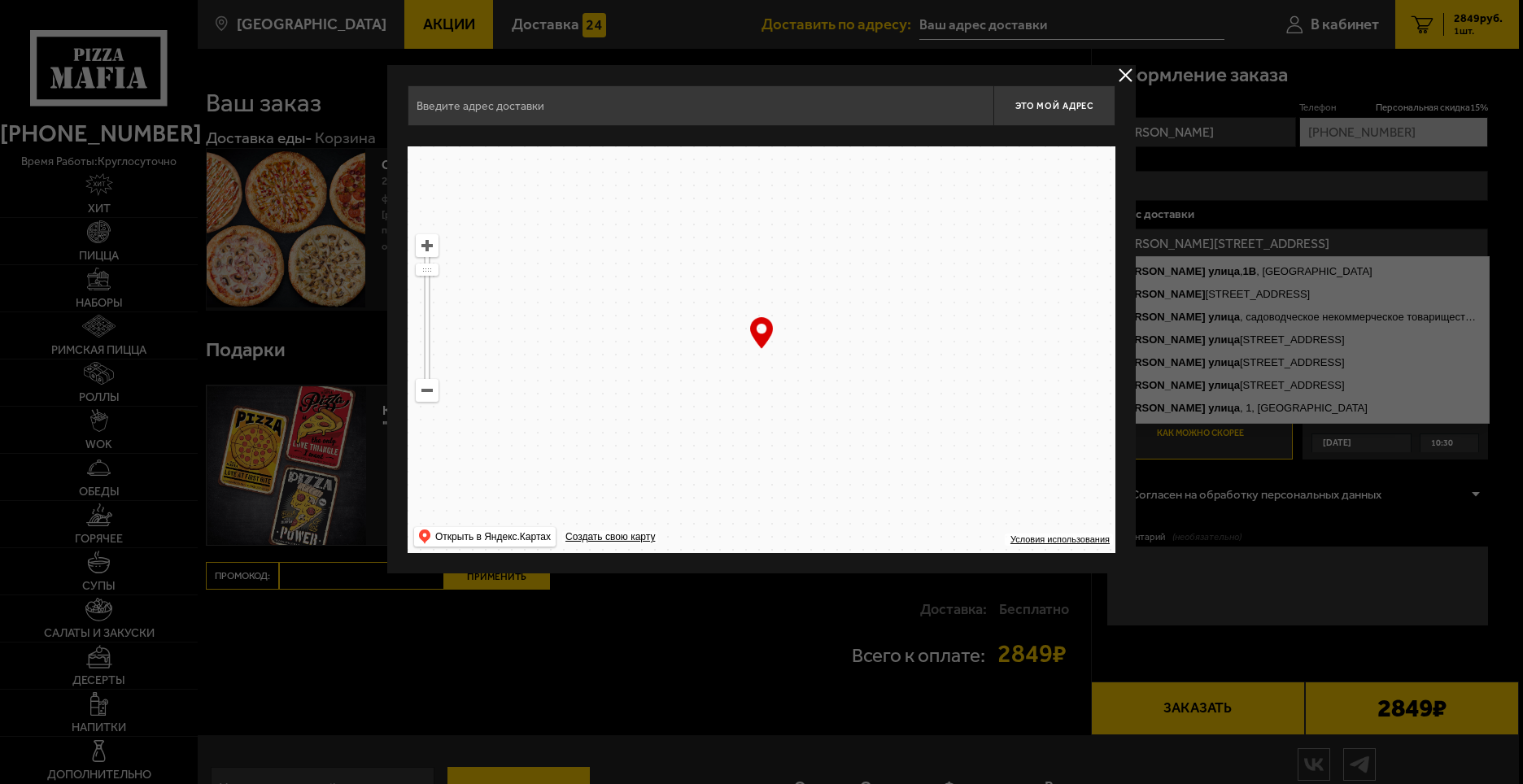
type input "[PERSON_NAME][STREET_ADDRESS]"
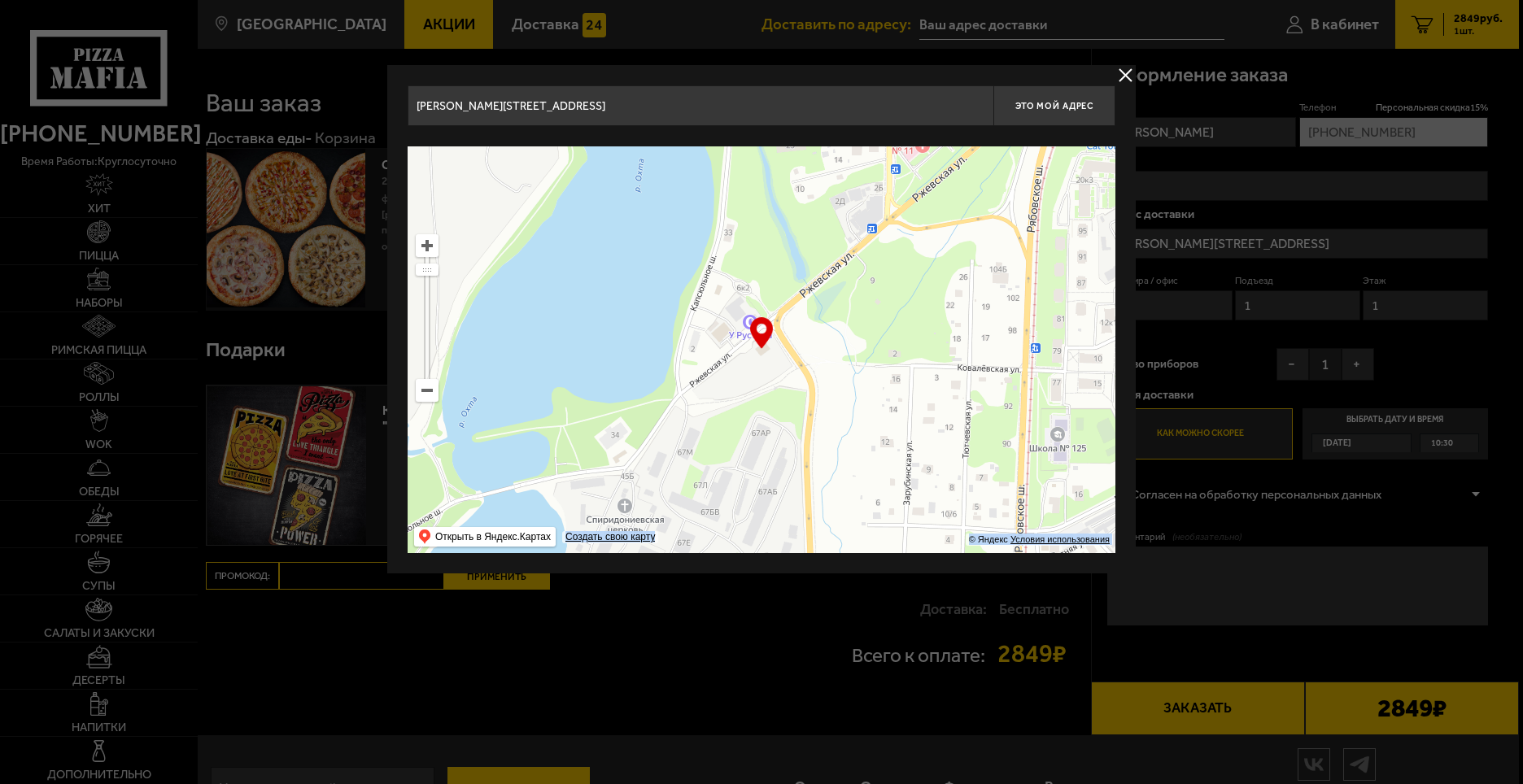
drag, startPoint x: 764, startPoint y: 325, endPoint x: 747, endPoint y: 333, distance: 18.8
click at [747, 333] on div "… © Яндекс Условия использования Открыть в Яндекс.Картах Создать свою карту" at bounding box center [761, 350] width 707 height 407
click at [747, 333] on ymaps at bounding box center [761, 350] width 707 height 407
click at [743, 335] on ymaps at bounding box center [761, 350] width 707 height 407
click at [741, 335] on ymaps at bounding box center [761, 350] width 707 height 407
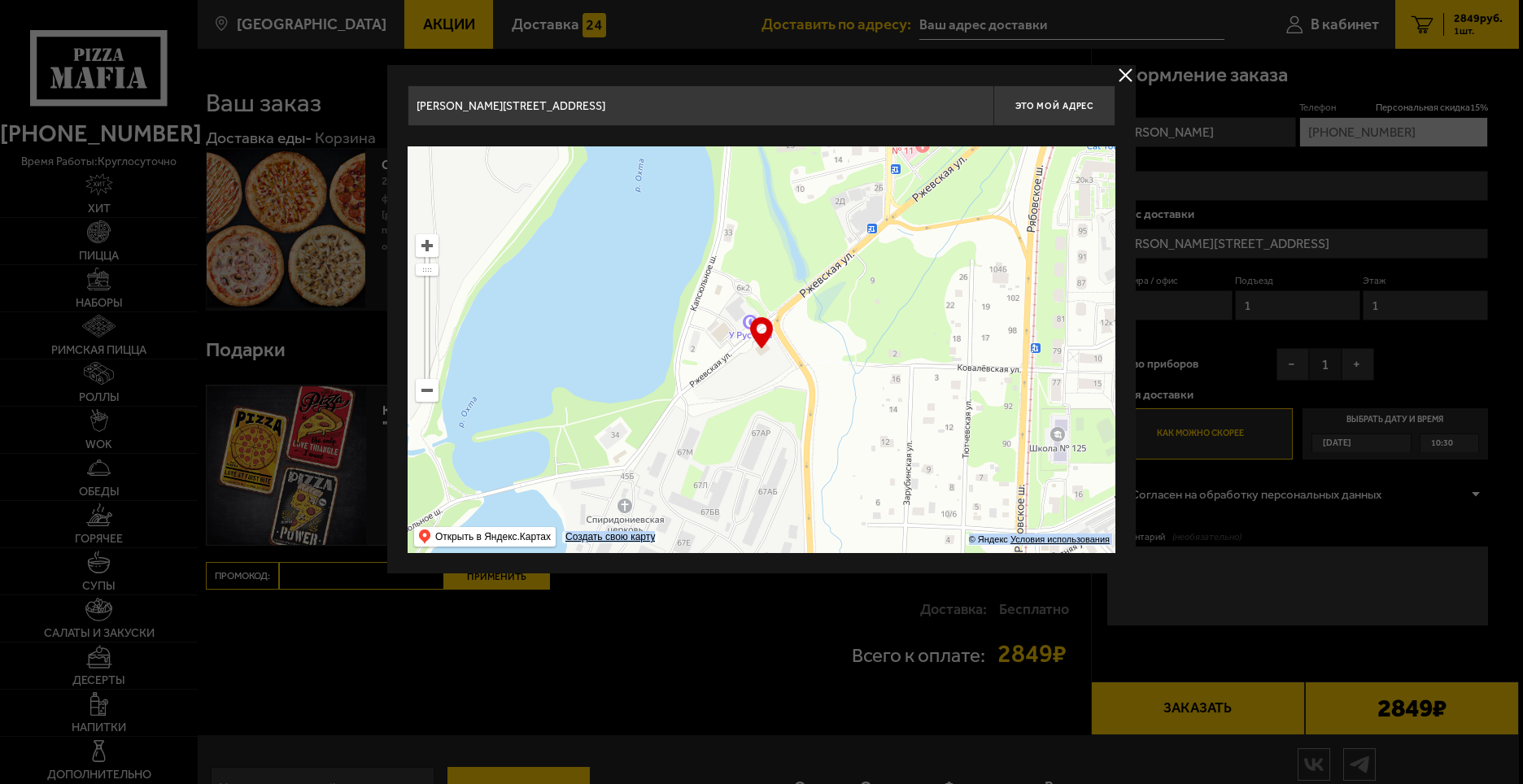
click at [1124, 72] on button "delivery type" at bounding box center [1125, 75] width 20 height 20
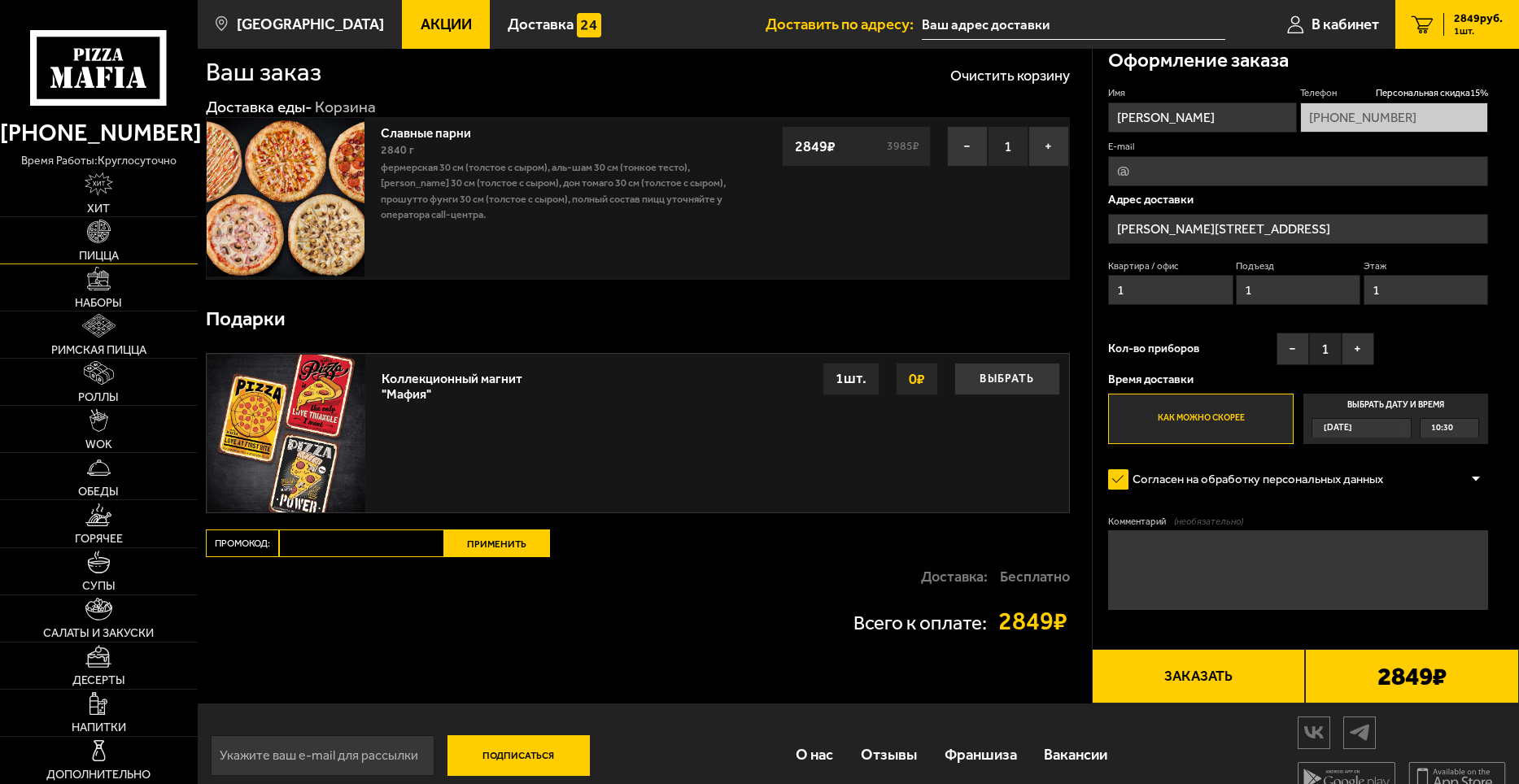
scroll to position [56, 0]
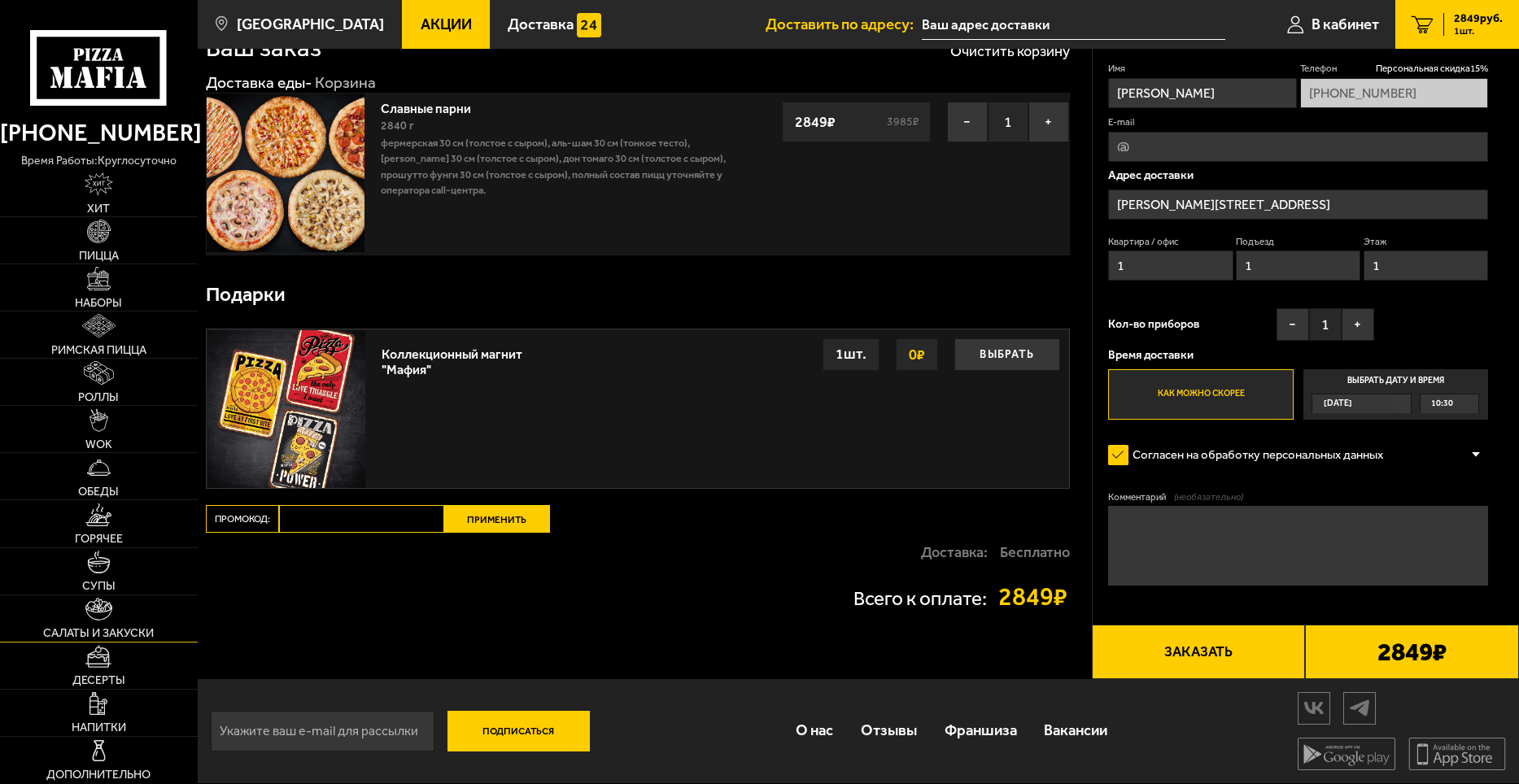
click at [86, 608] on img at bounding box center [98, 609] width 26 height 24
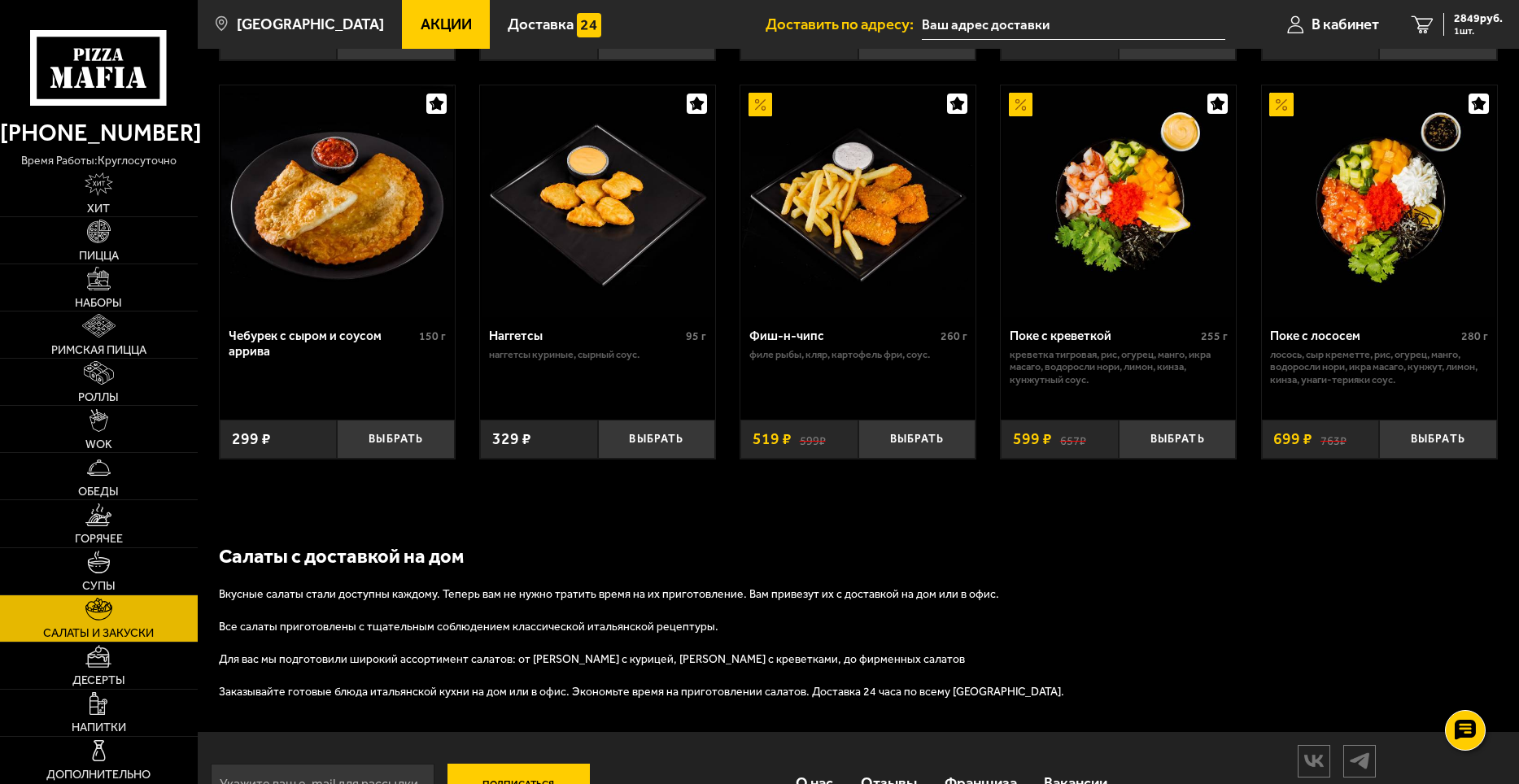
scroll to position [1029, 0]
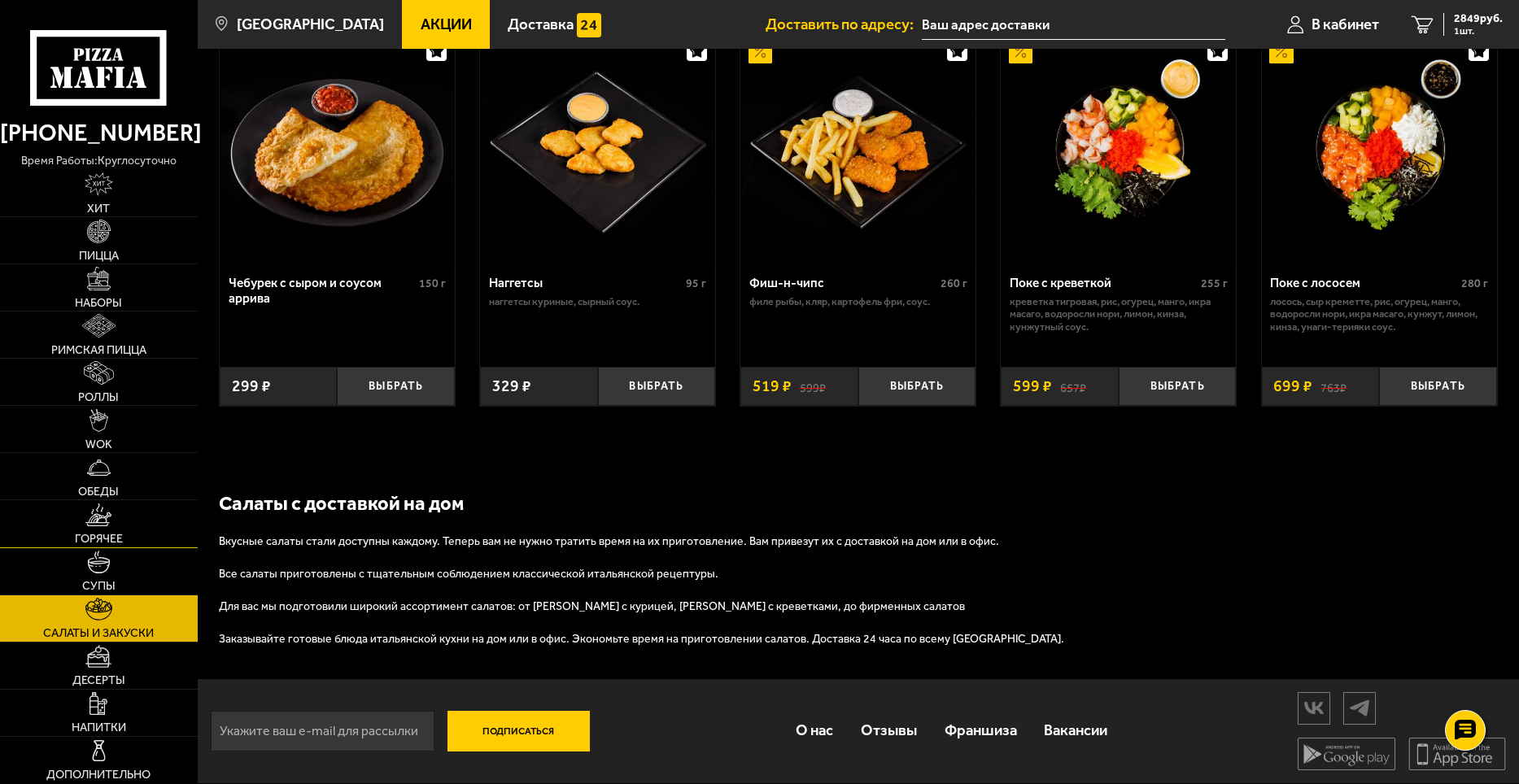
click at [102, 521] on img at bounding box center [98, 516] width 26 height 24
